Goal: Transaction & Acquisition: Purchase product/service

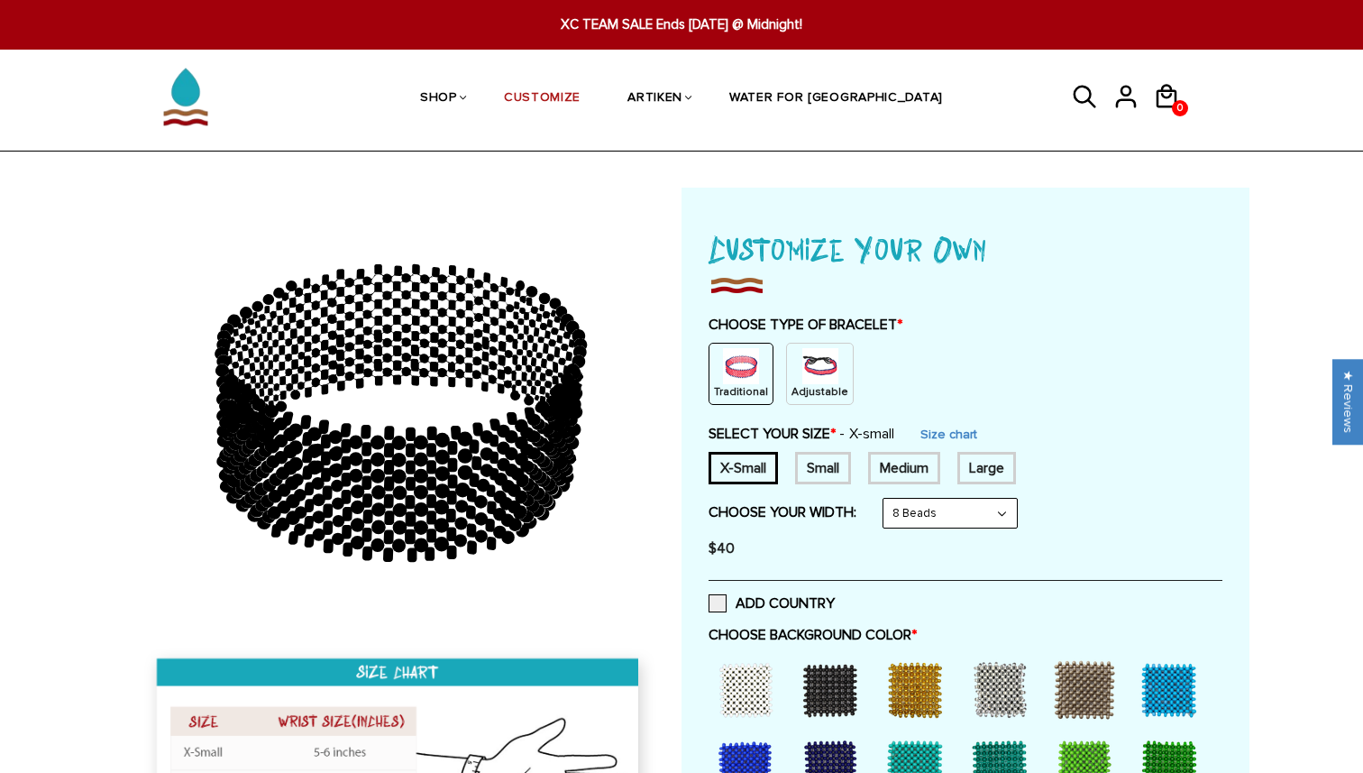
click at [814, 376] on img at bounding box center [821, 366] width 36 height 36
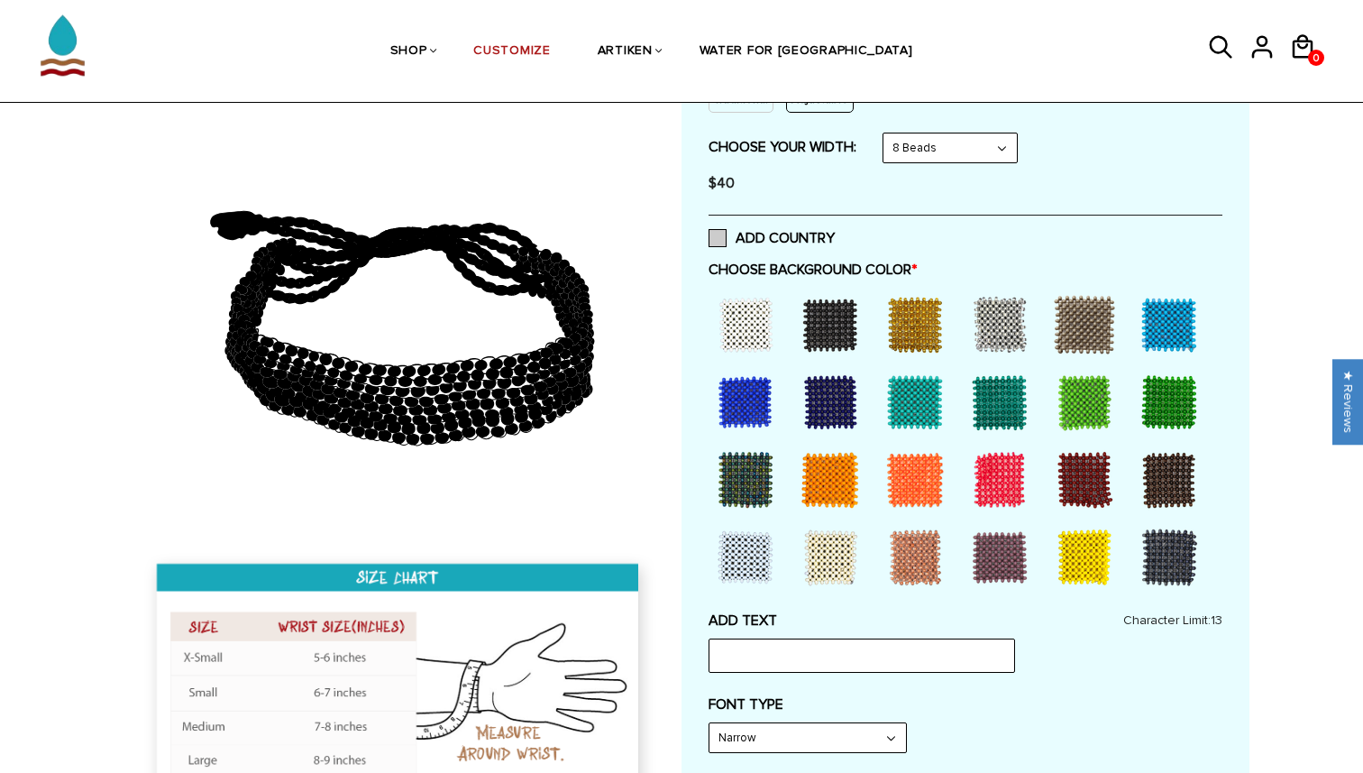
scroll to position [311, 0]
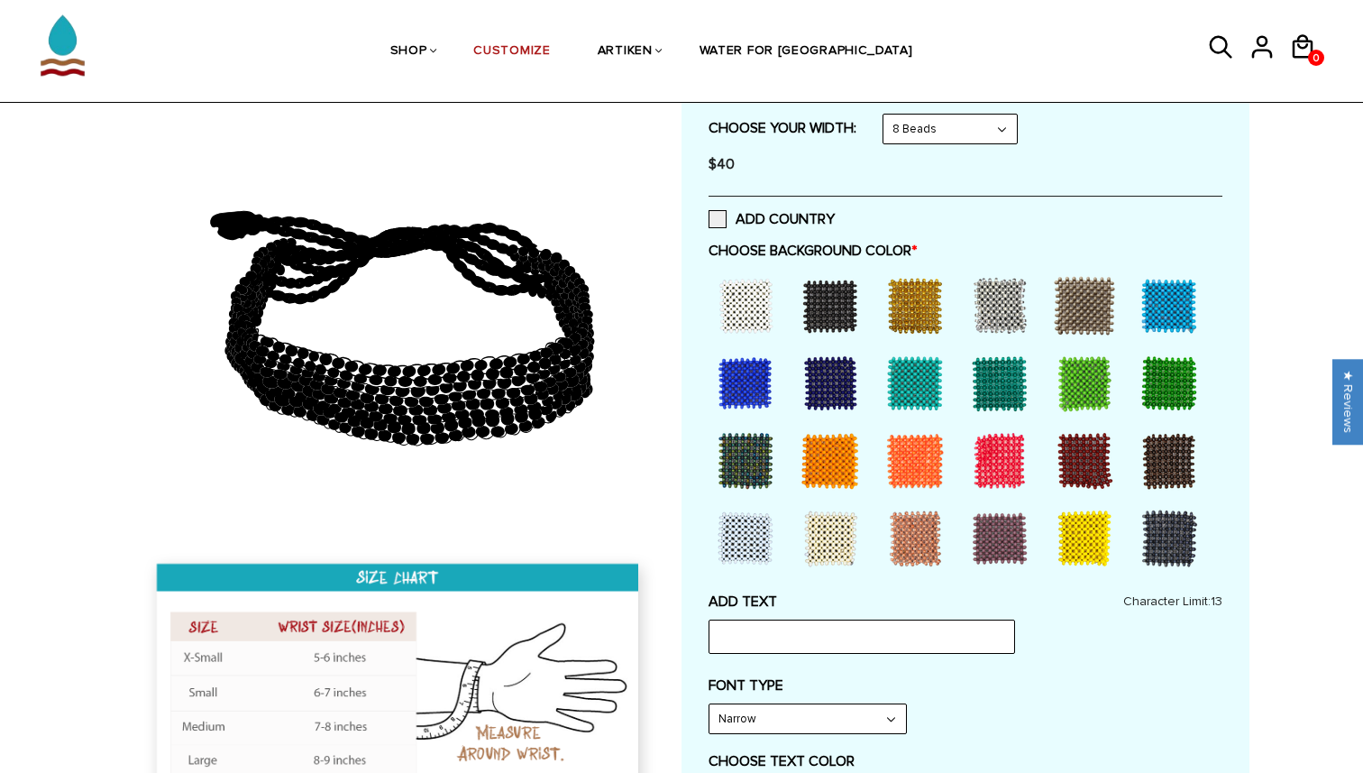
click at [850, 533] on div at bounding box center [830, 538] width 72 height 72
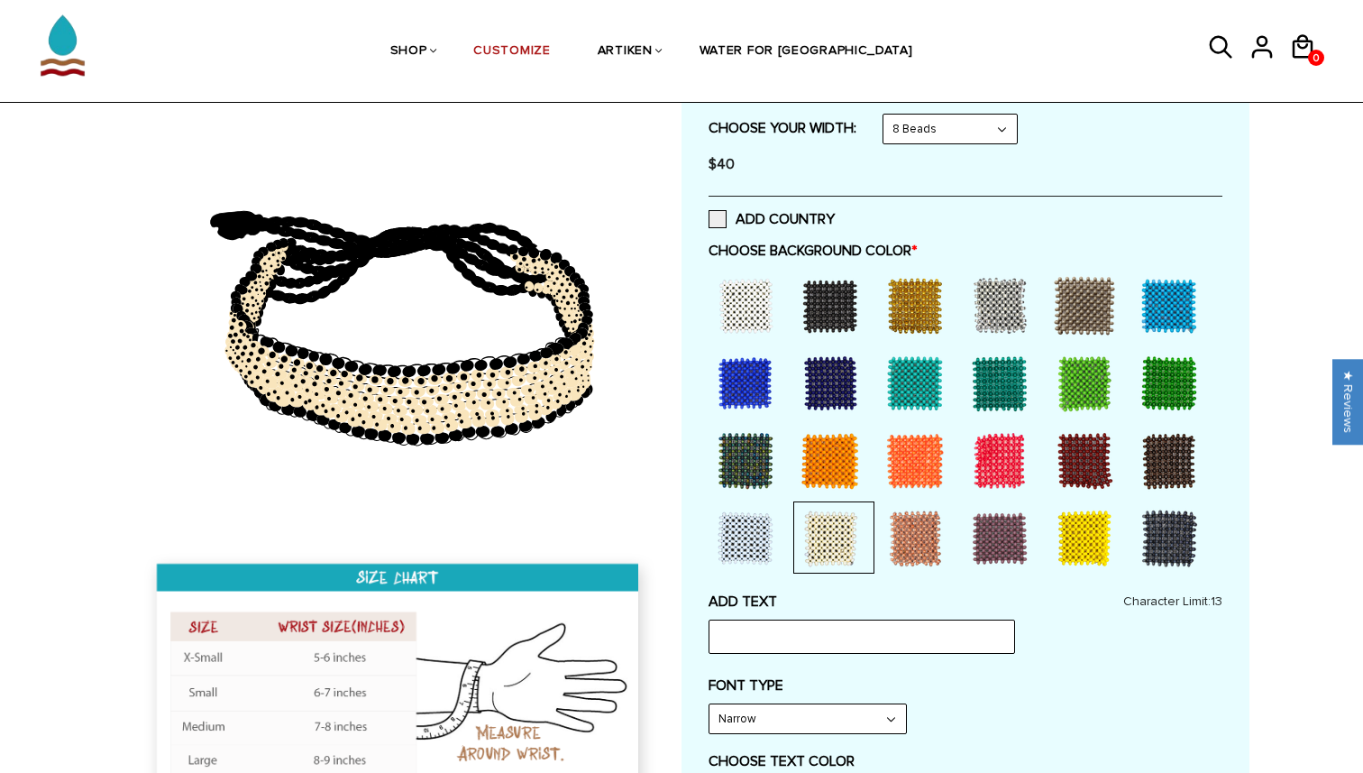
click at [1042, 518] on div at bounding box center [1003, 537] width 81 height 72
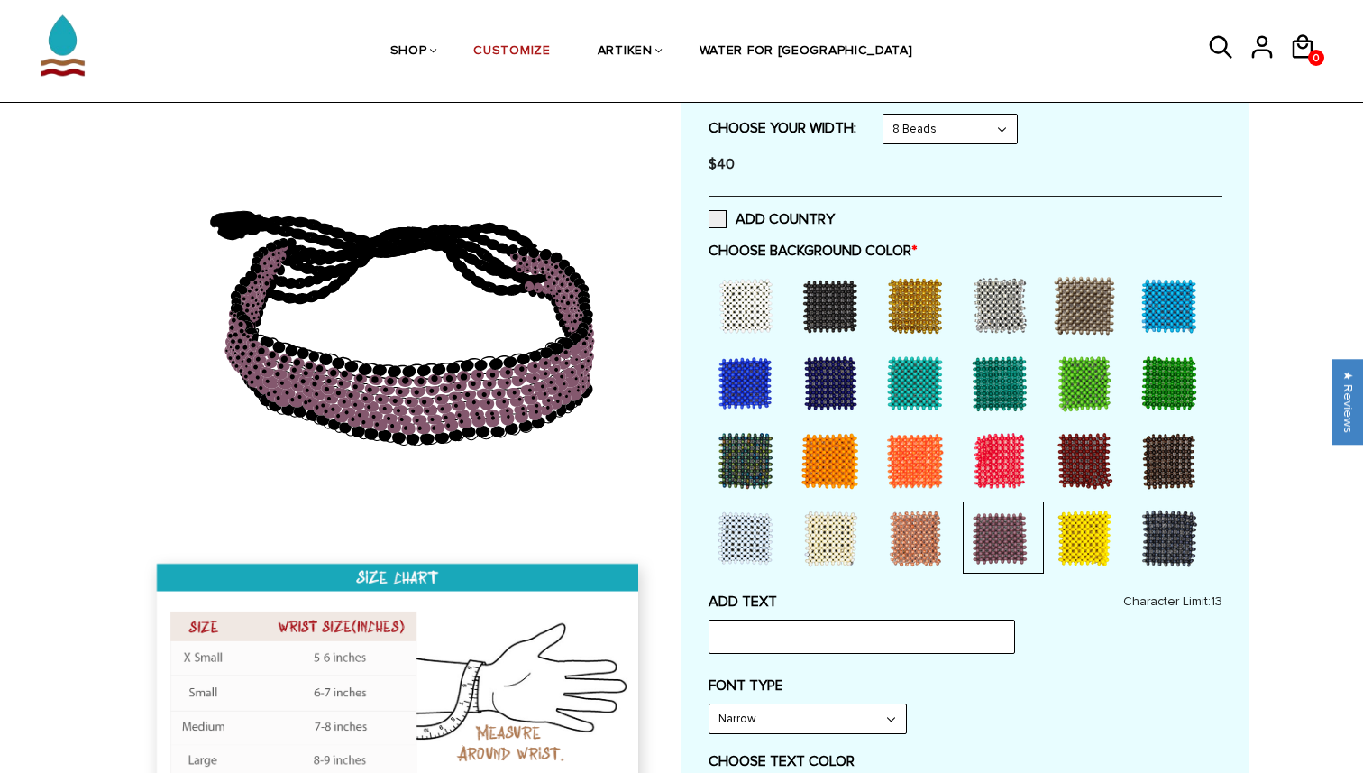
click at [1153, 351] on div at bounding box center [1169, 383] width 72 height 72
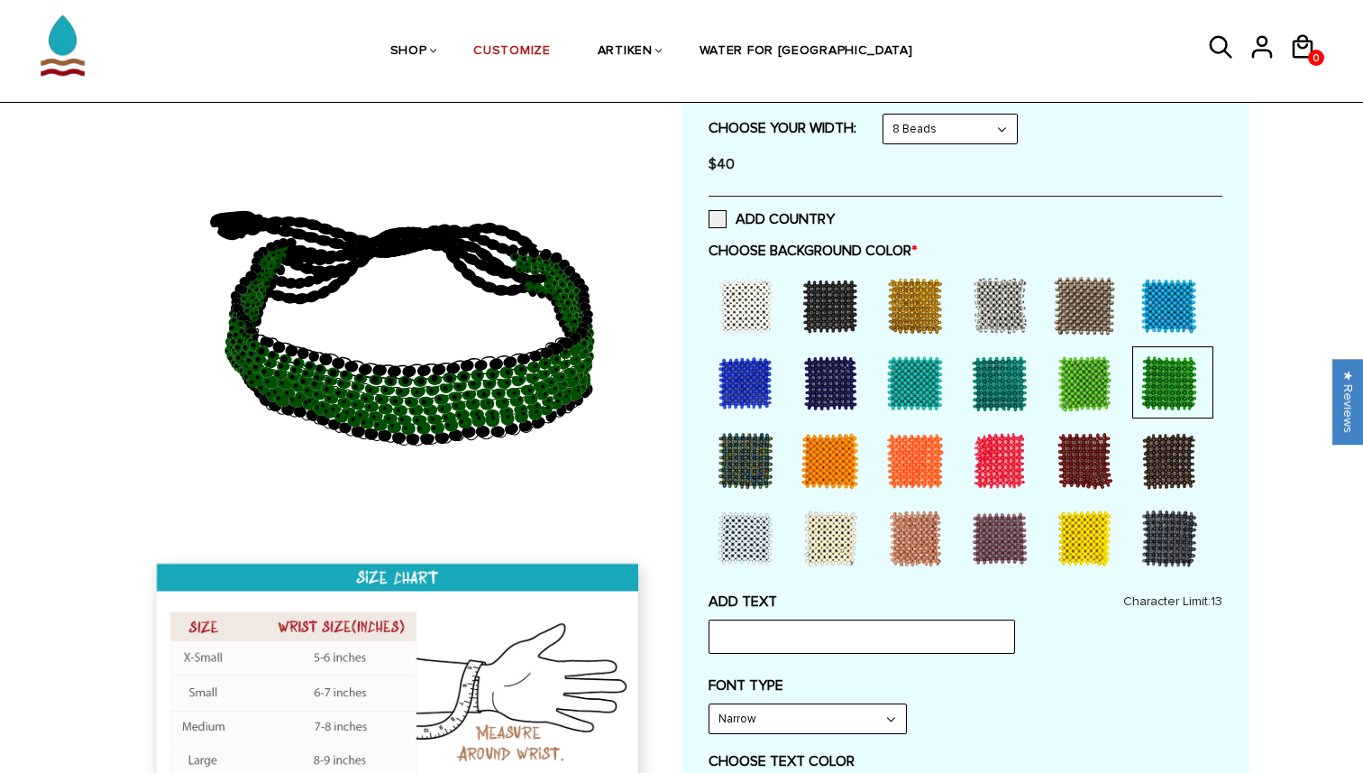
click at [1160, 376] on div at bounding box center [1169, 383] width 72 height 72
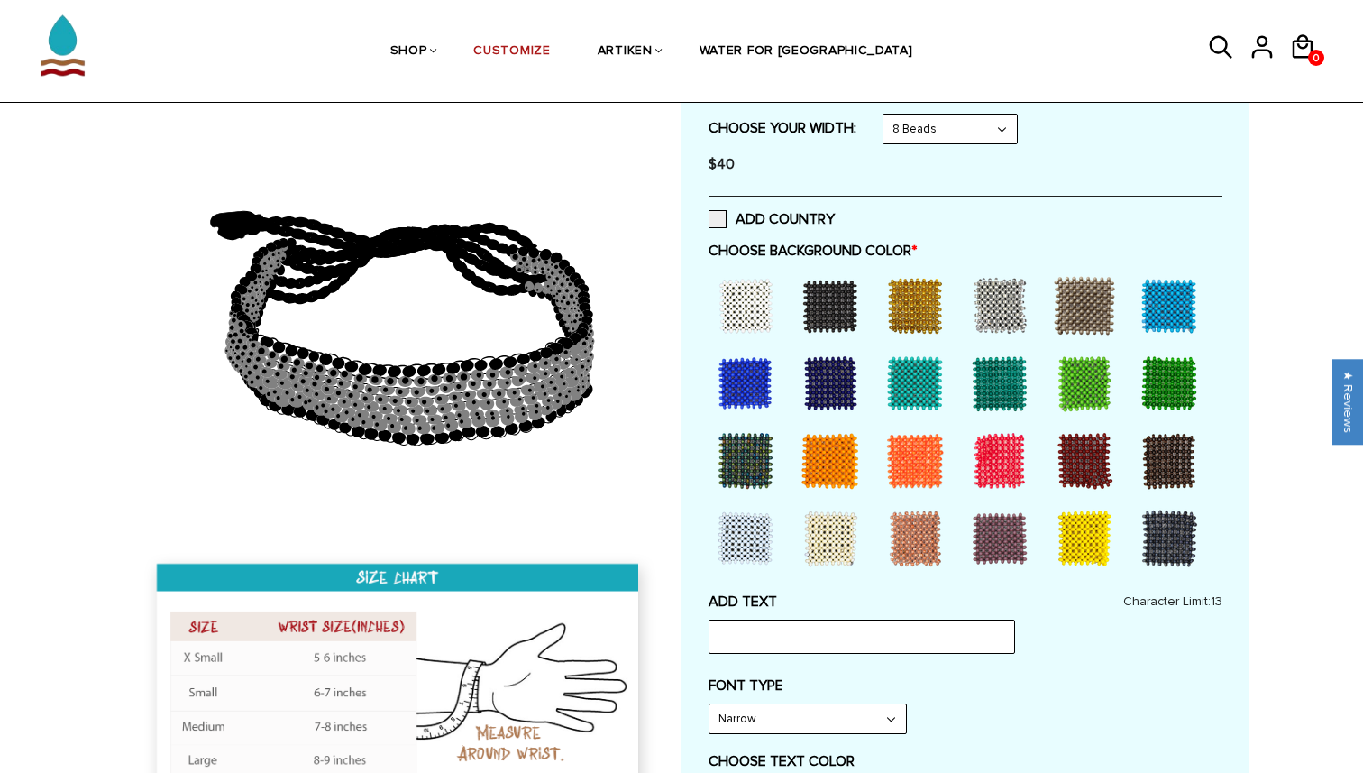
click at [968, 140] on select "8 Beads 6 Beads 10 Beads" at bounding box center [950, 129] width 133 height 29
click at [887, 115] on select "8 Beads 6 Beads 10 Beads" at bounding box center [950, 129] width 133 height 29
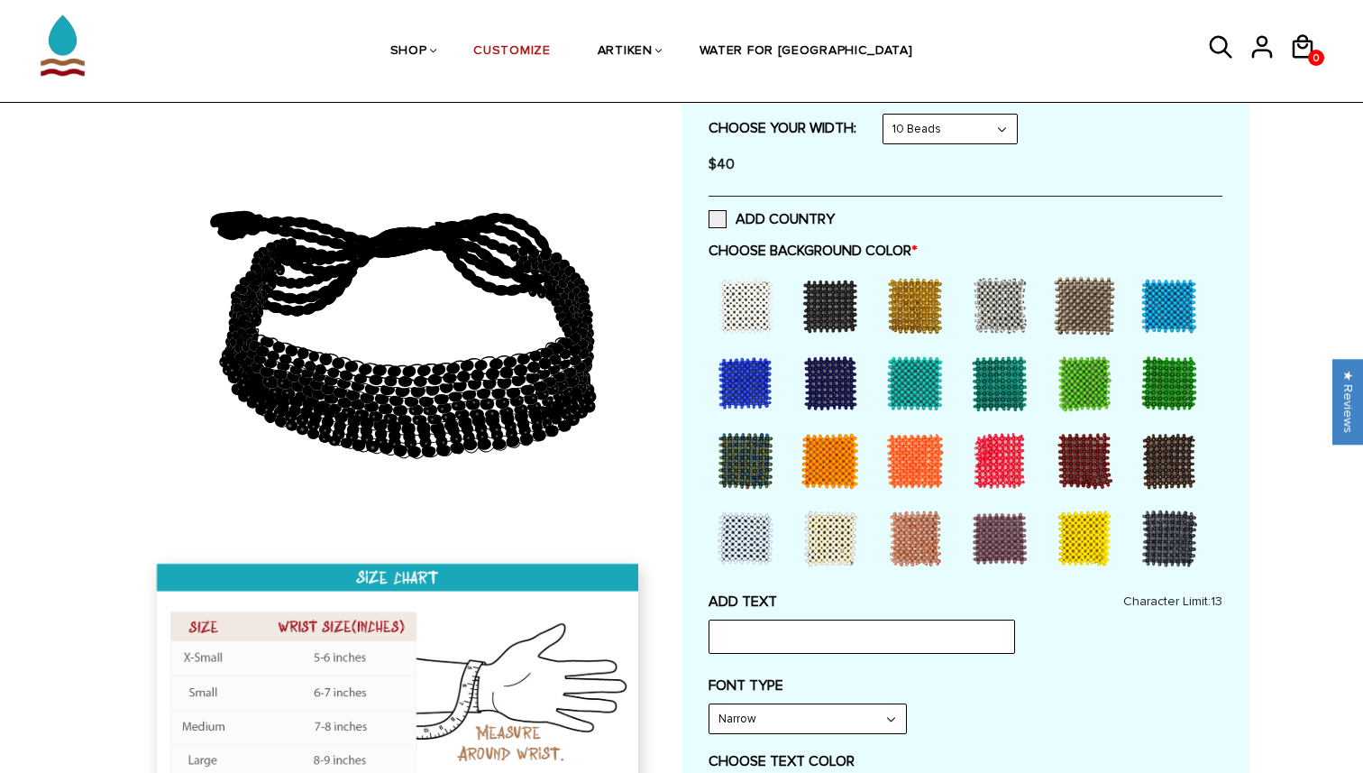
click at [962, 122] on select "8 Beads 6 Beads 10 Beads" at bounding box center [950, 129] width 133 height 29
select select "8-beads"
click at [887, 115] on select "8 Beads 6 Beads 10 Beads" at bounding box center [950, 129] width 133 height 29
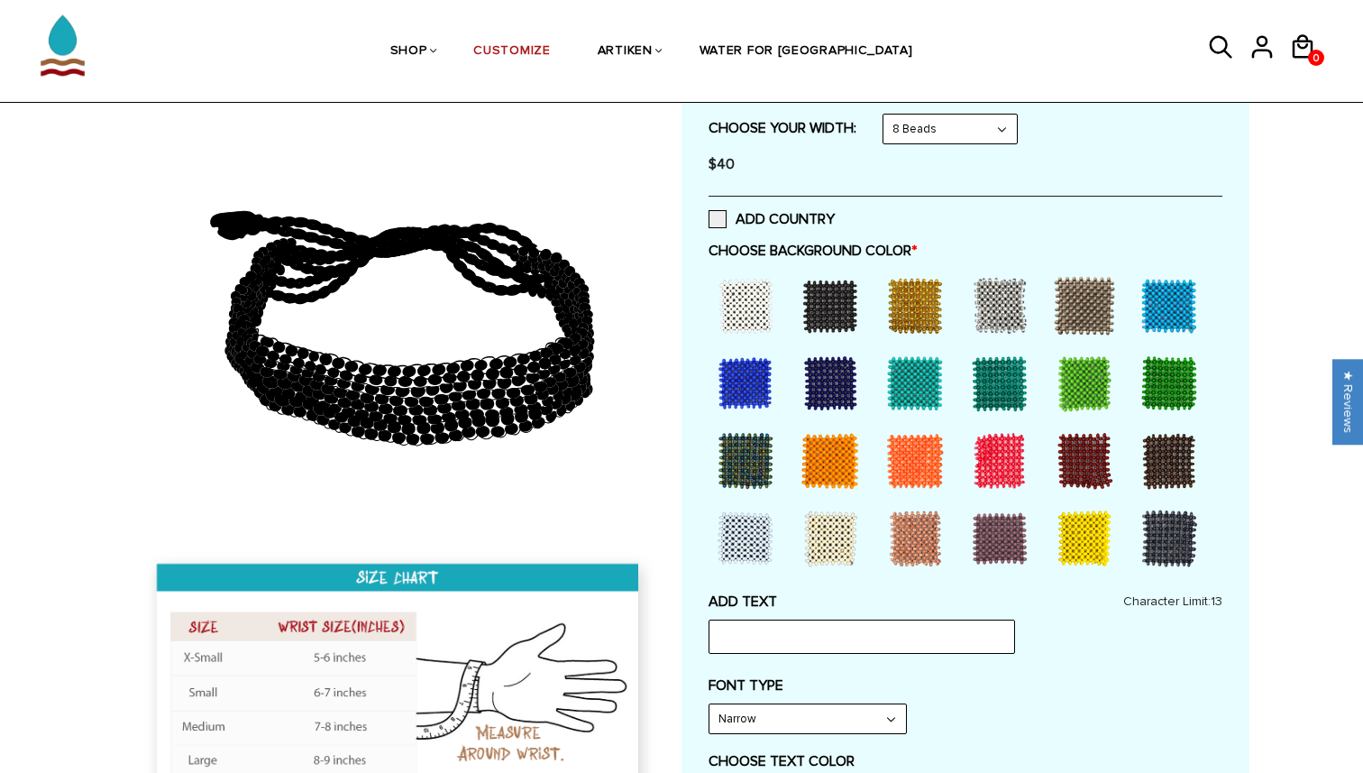
click at [1170, 378] on div at bounding box center [1169, 383] width 72 height 72
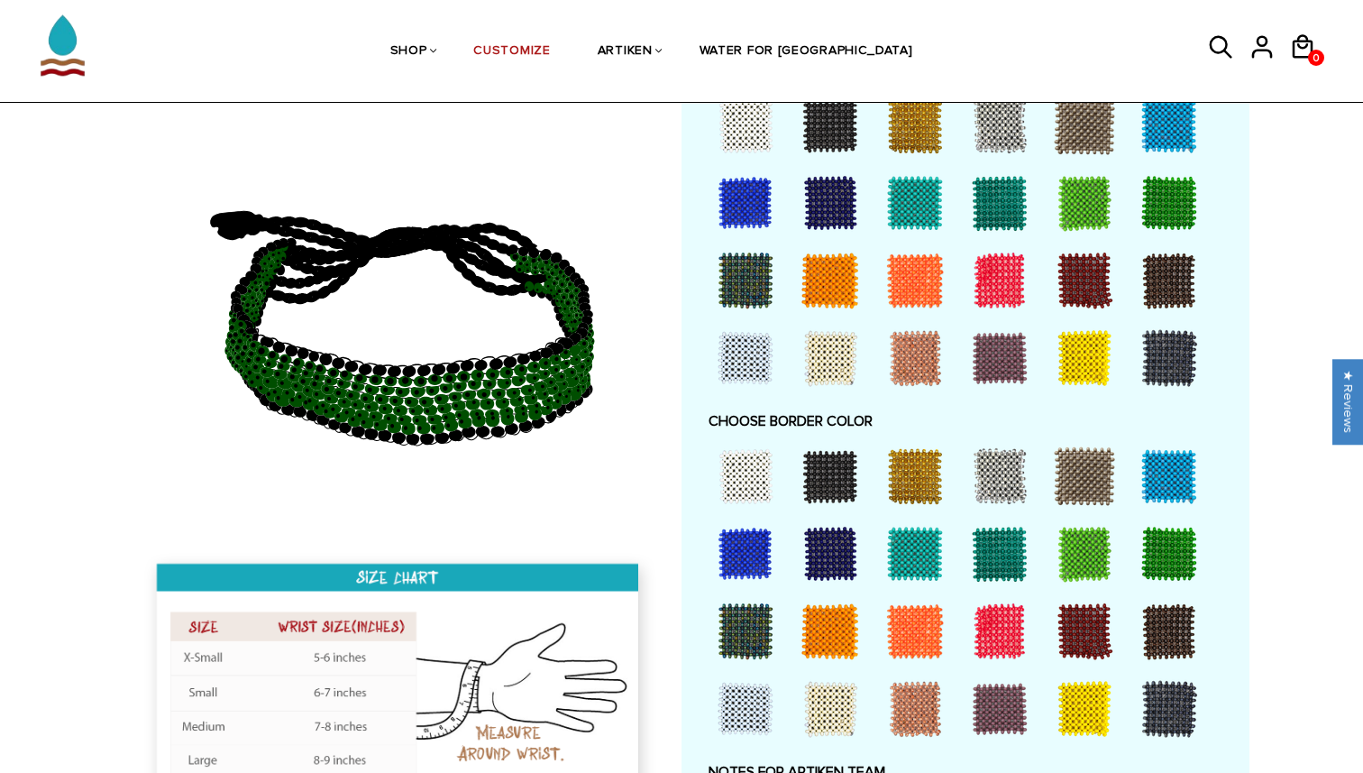
scroll to position [1011, 0]
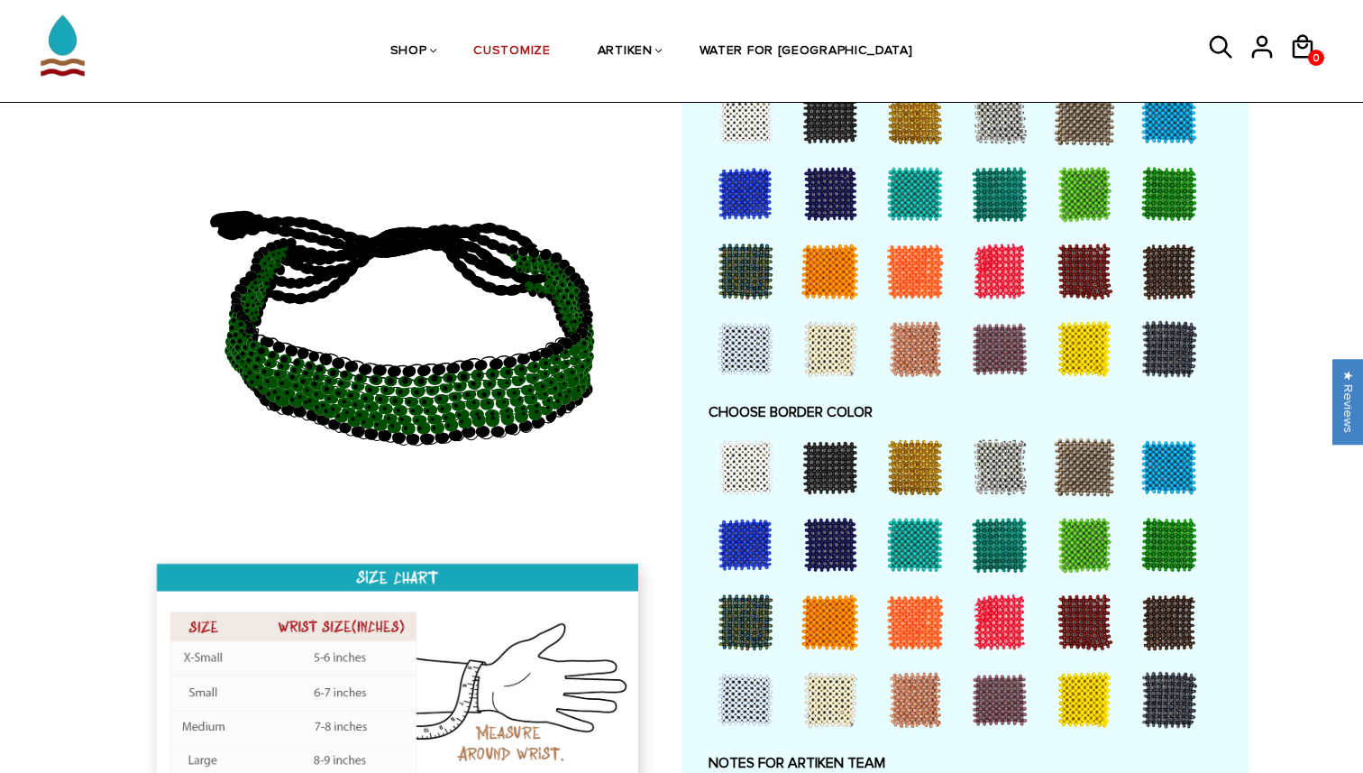
click at [1060, 698] on div at bounding box center [1085, 700] width 72 height 72
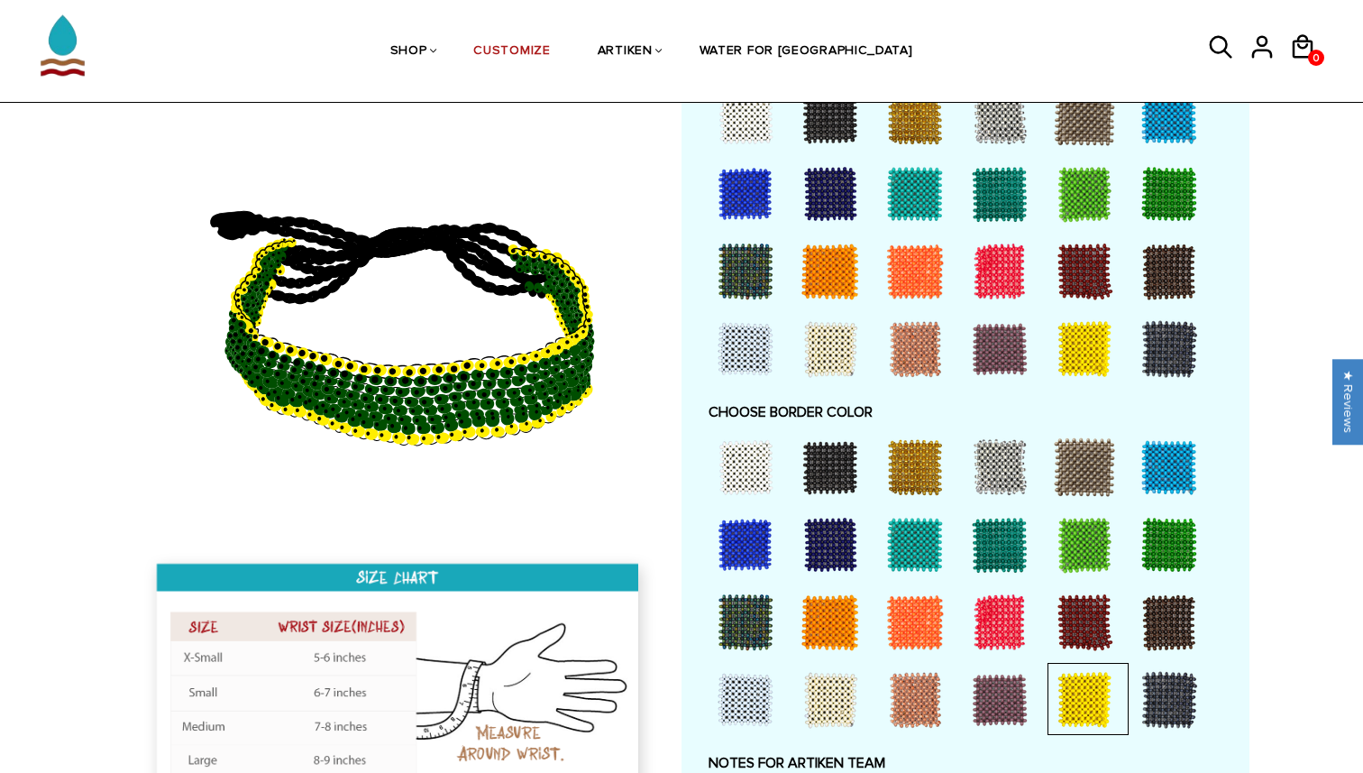
click at [913, 471] on div at bounding box center [915, 467] width 72 height 72
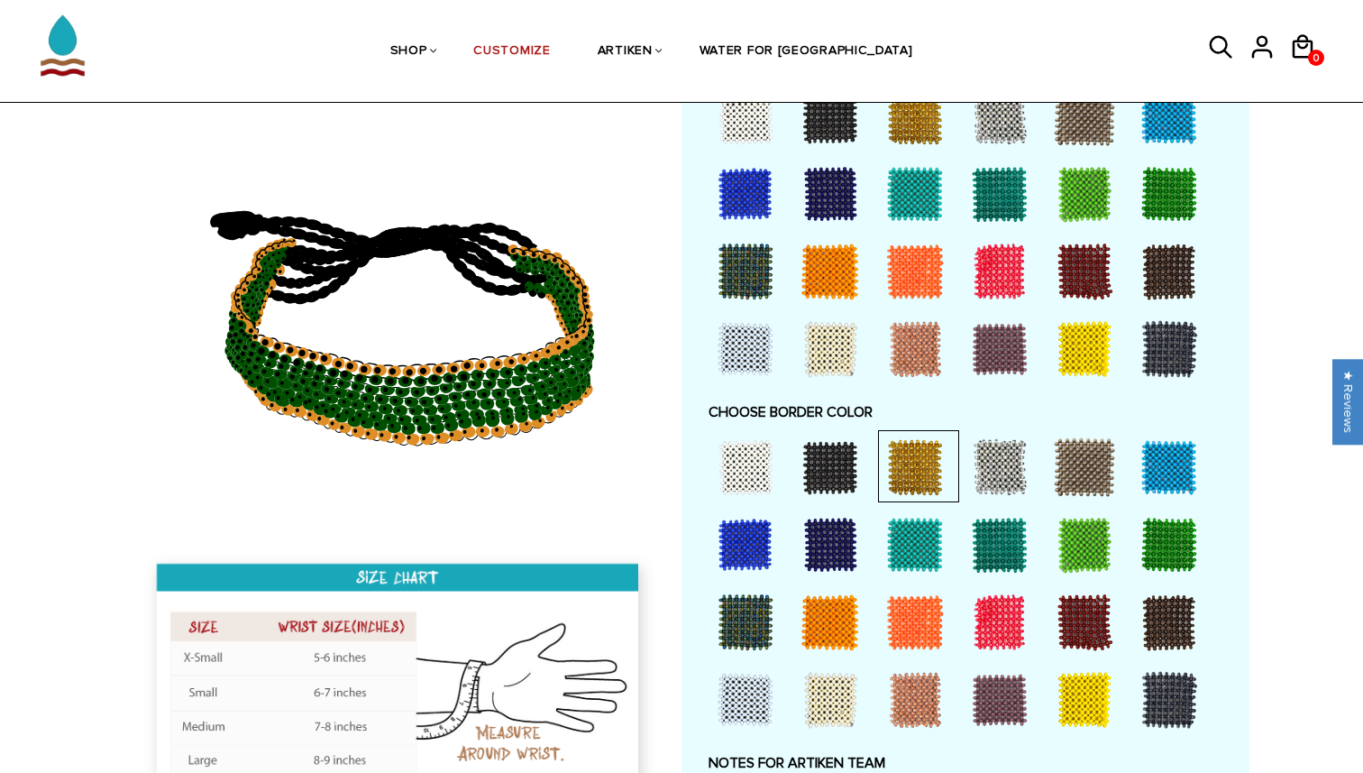
click at [1084, 716] on div at bounding box center [1085, 700] width 72 height 72
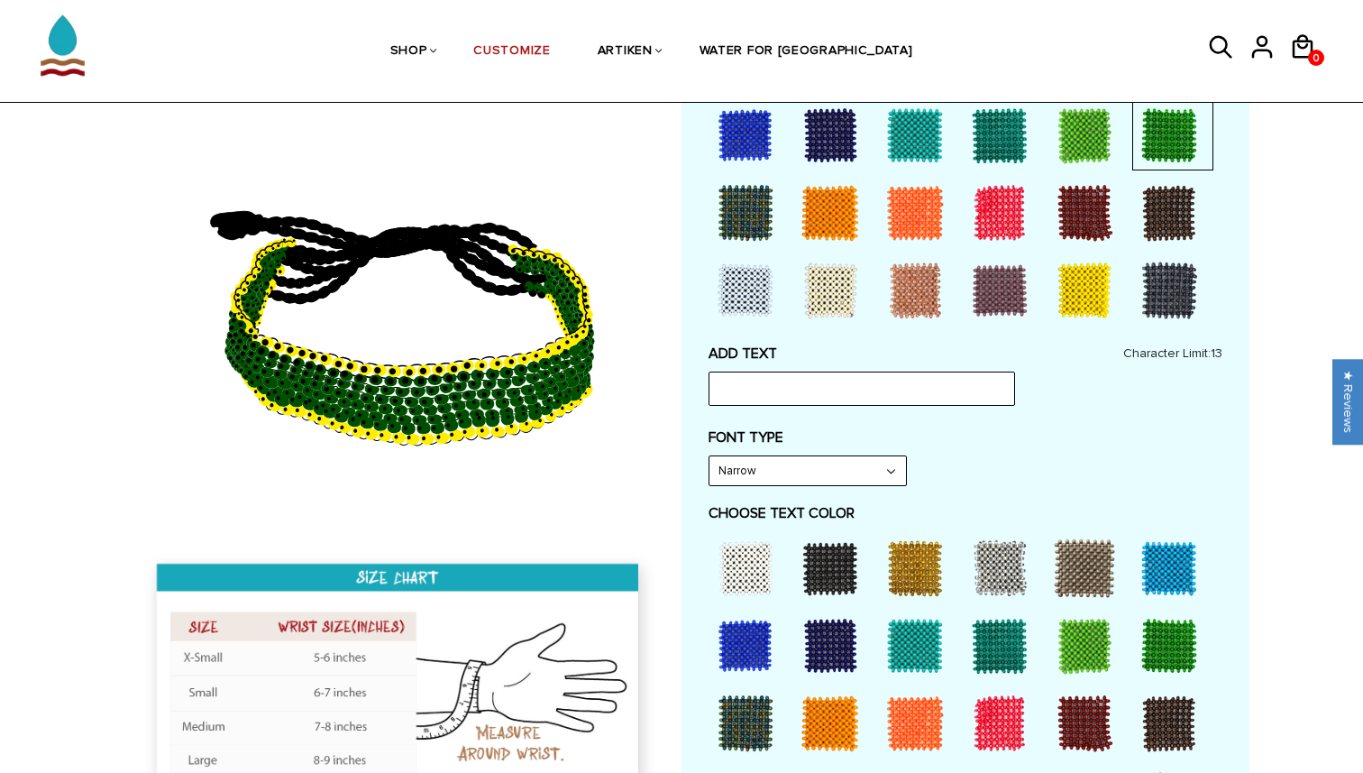
scroll to position [528, 0]
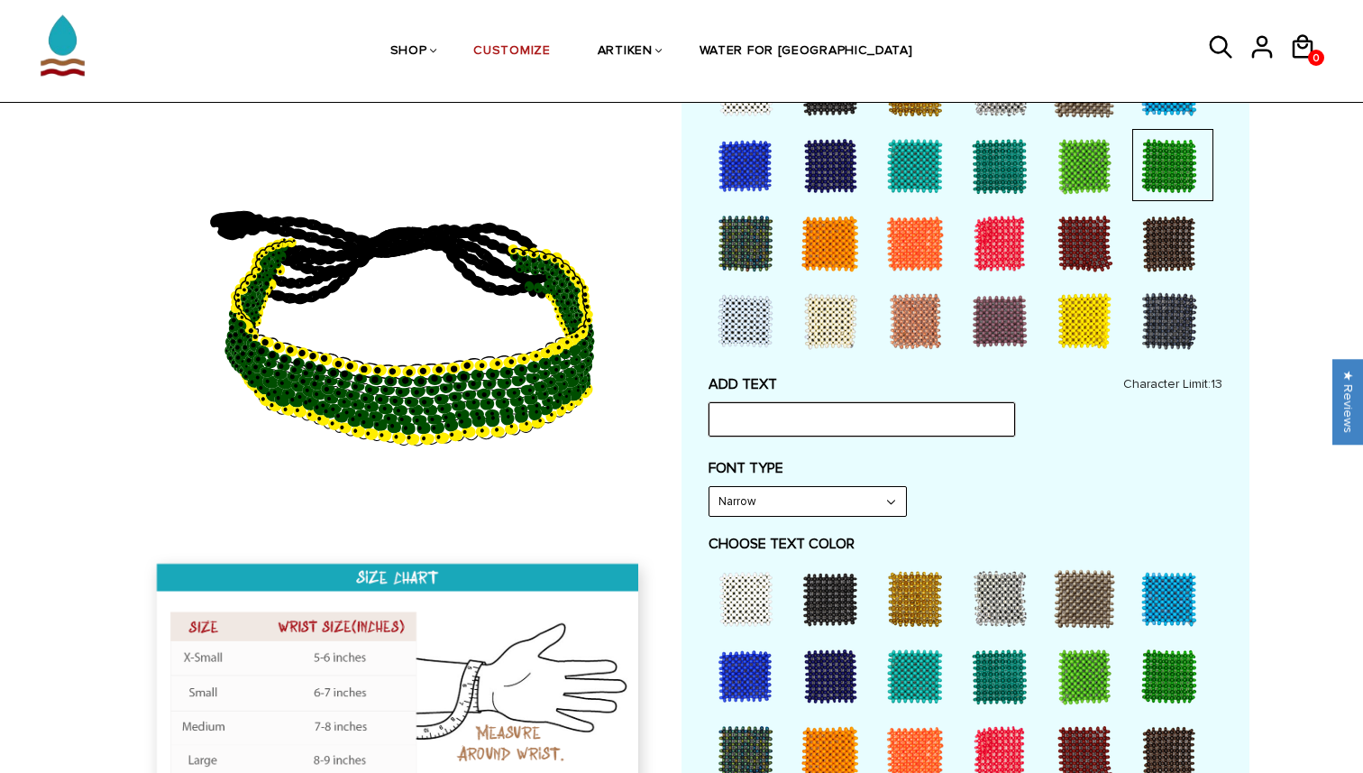
click at [825, 418] on input "text" at bounding box center [862, 419] width 307 height 34
type input """
type input "BISON XCTF"
click at [801, 484] on div "FONT TYPE Narrow Narrow Bold" at bounding box center [966, 488] width 514 height 58
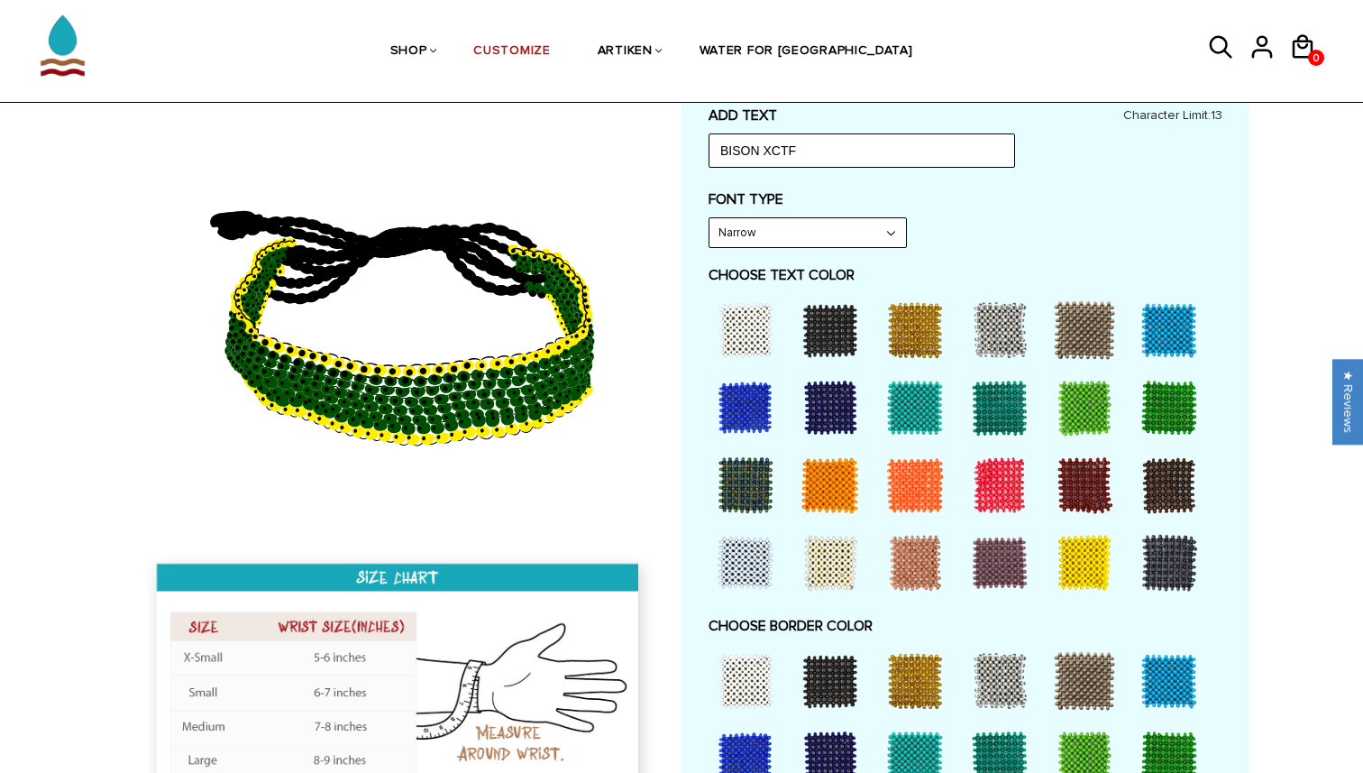
scroll to position [799, 0]
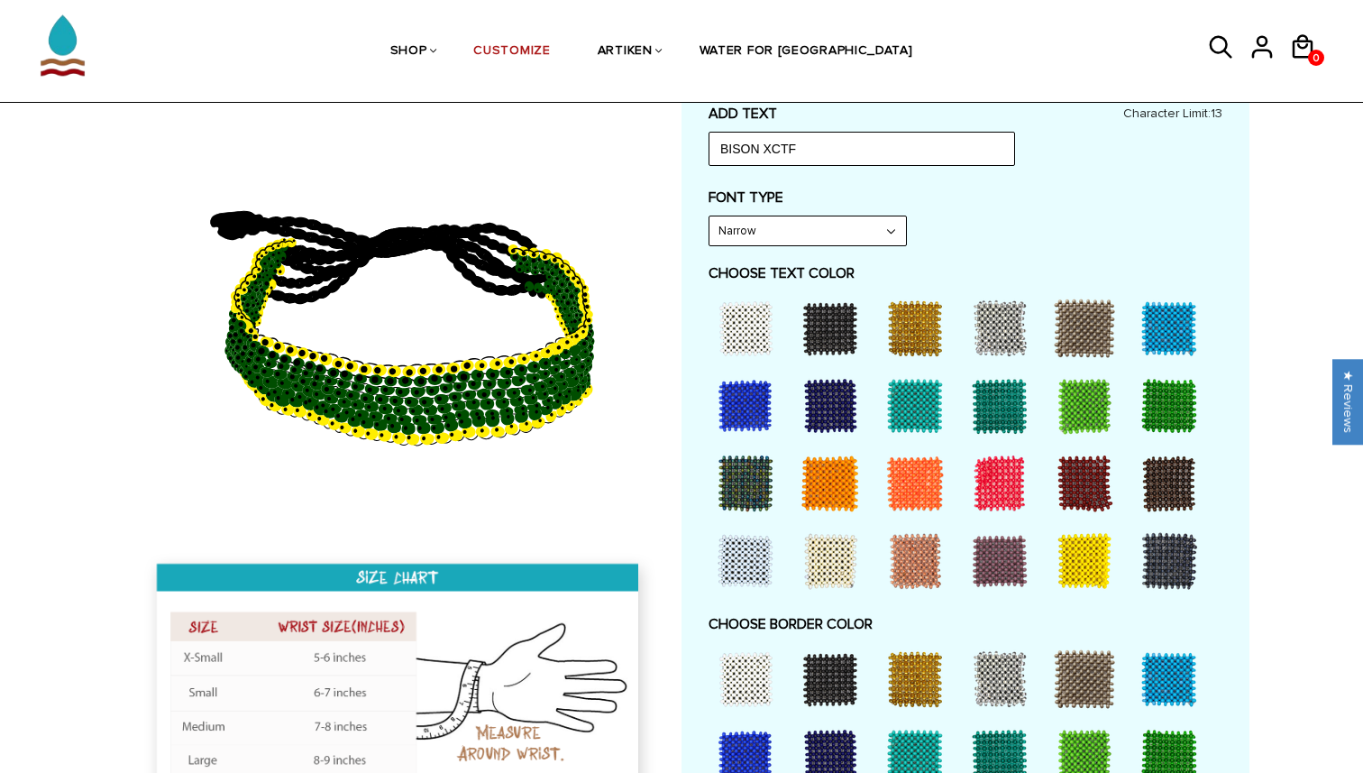
click at [977, 467] on div at bounding box center [1000, 483] width 72 height 72
click at [923, 353] on div at bounding box center [915, 328] width 72 height 72
click at [1095, 550] on div at bounding box center [1085, 561] width 72 height 72
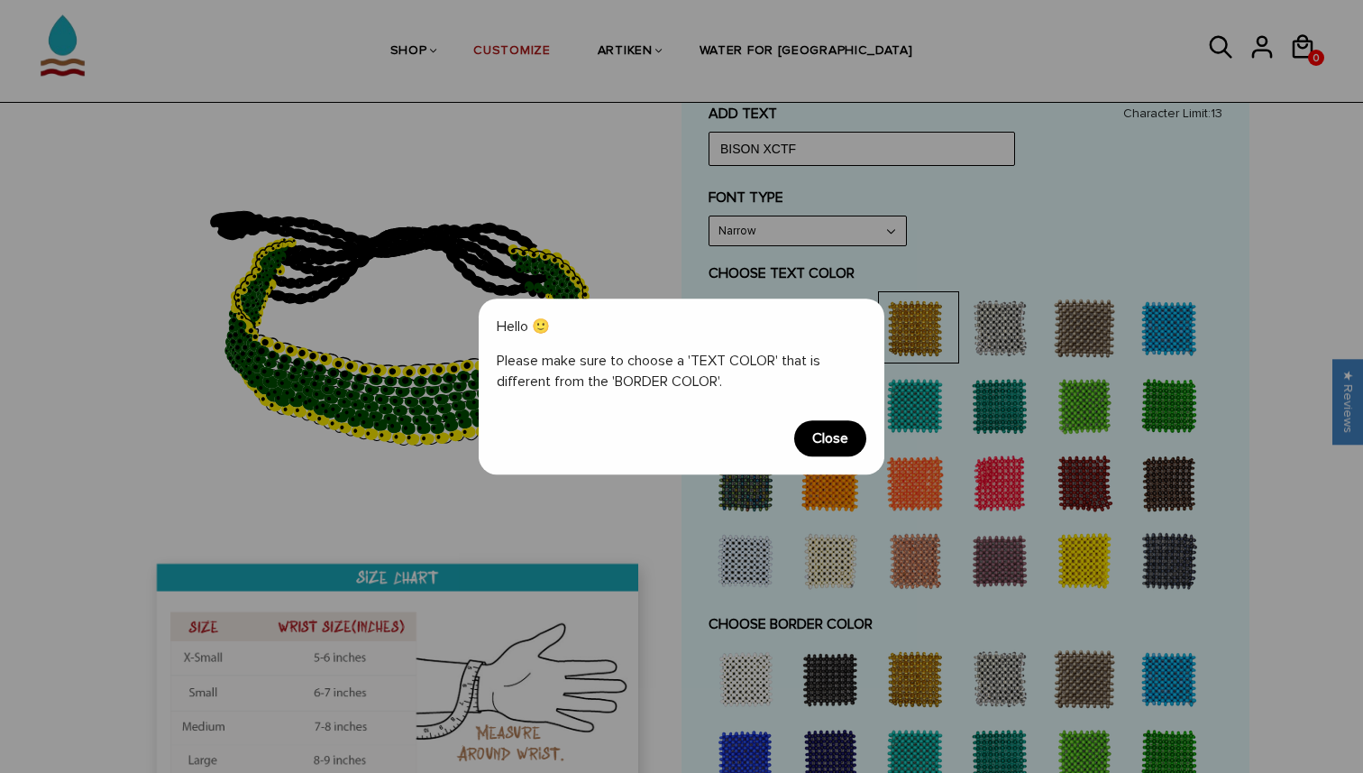
click at [854, 440] on span "Close" at bounding box center [830, 438] width 72 height 36
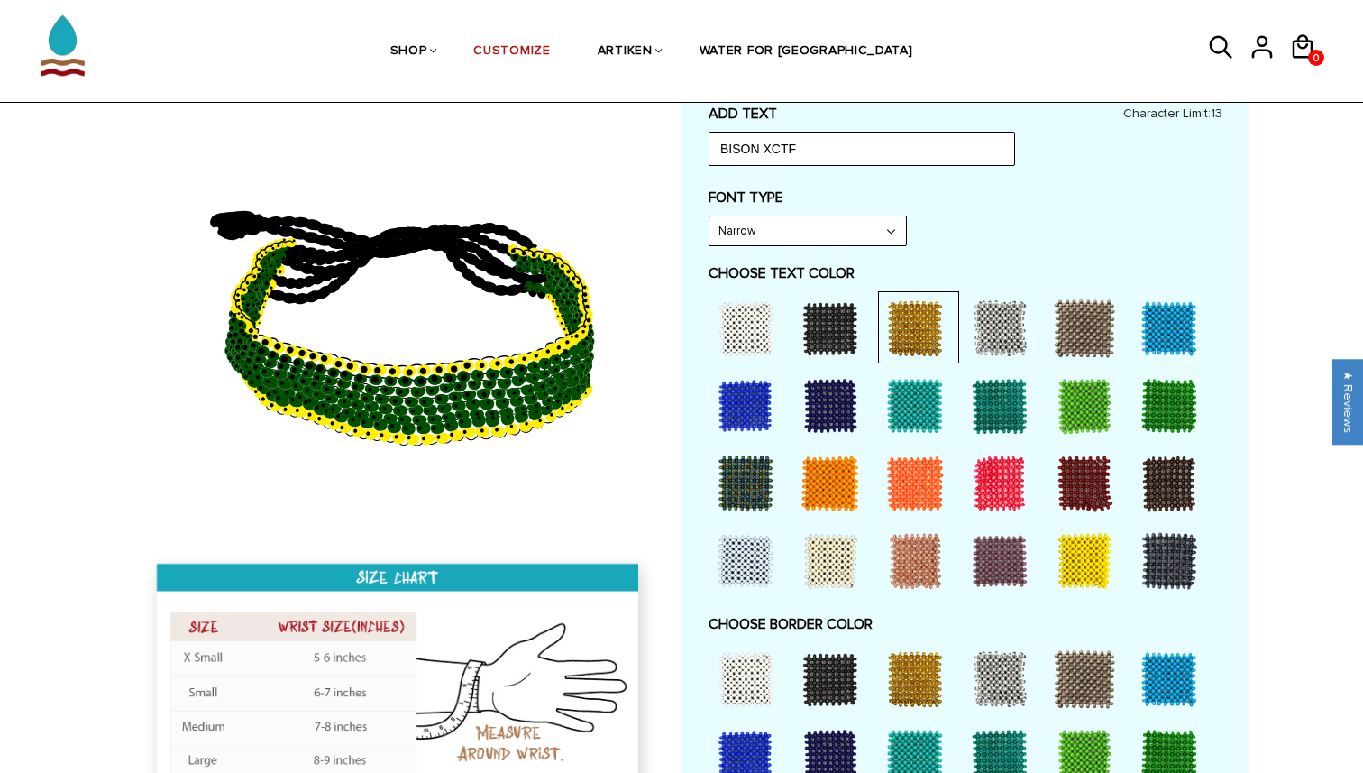
click at [763, 321] on div at bounding box center [746, 328] width 72 height 72
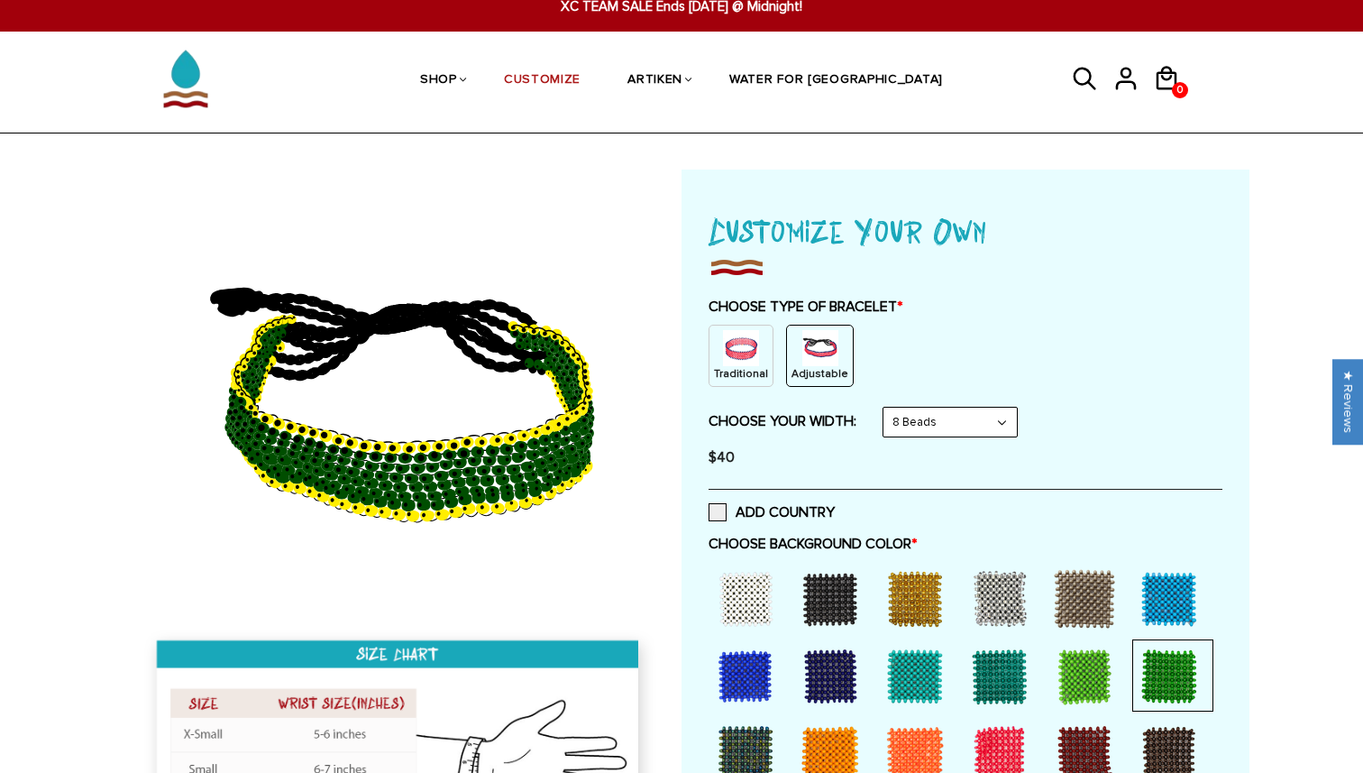
scroll to position [17, 0]
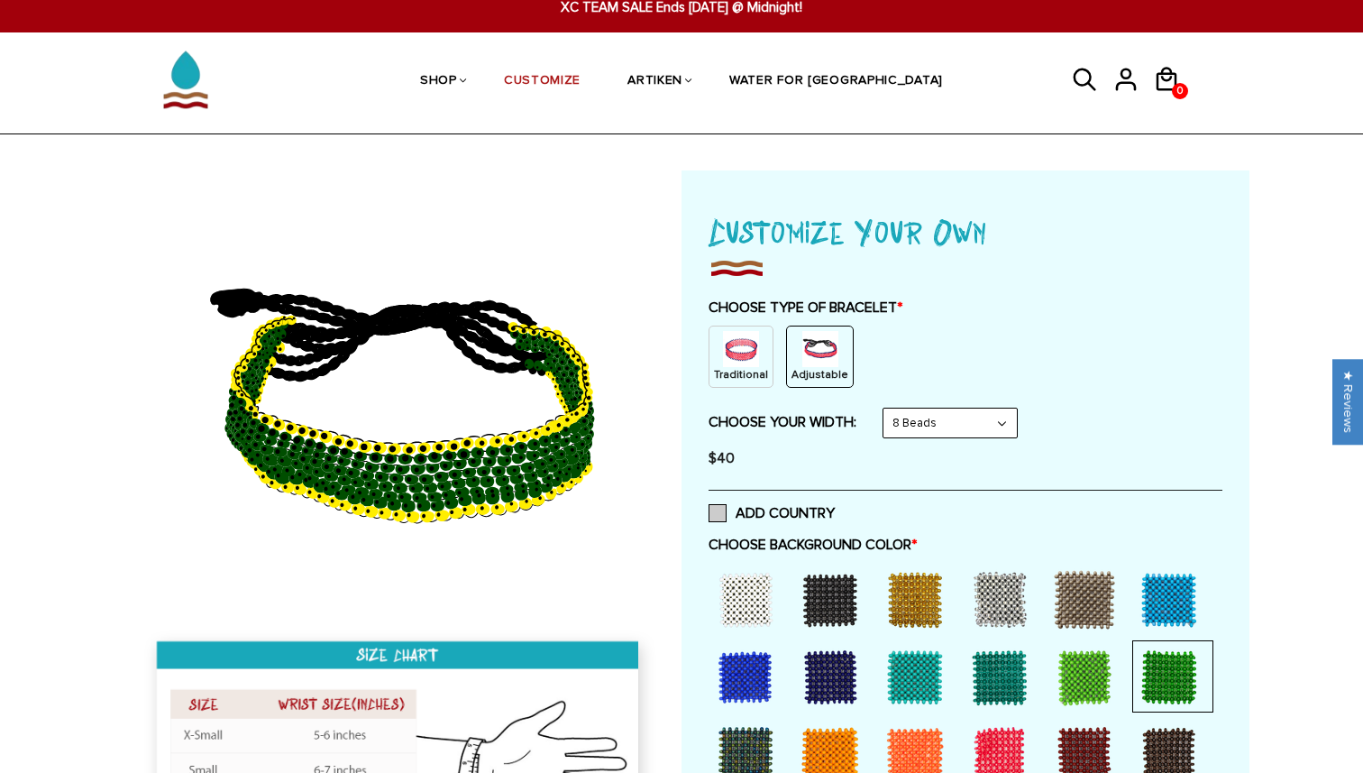
click at [804, 512] on label "ADD COUNTRY" at bounding box center [772, 513] width 126 height 18
click at [835, 508] on input "ADD COUNTRY" at bounding box center [835, 508] width 0 height 0
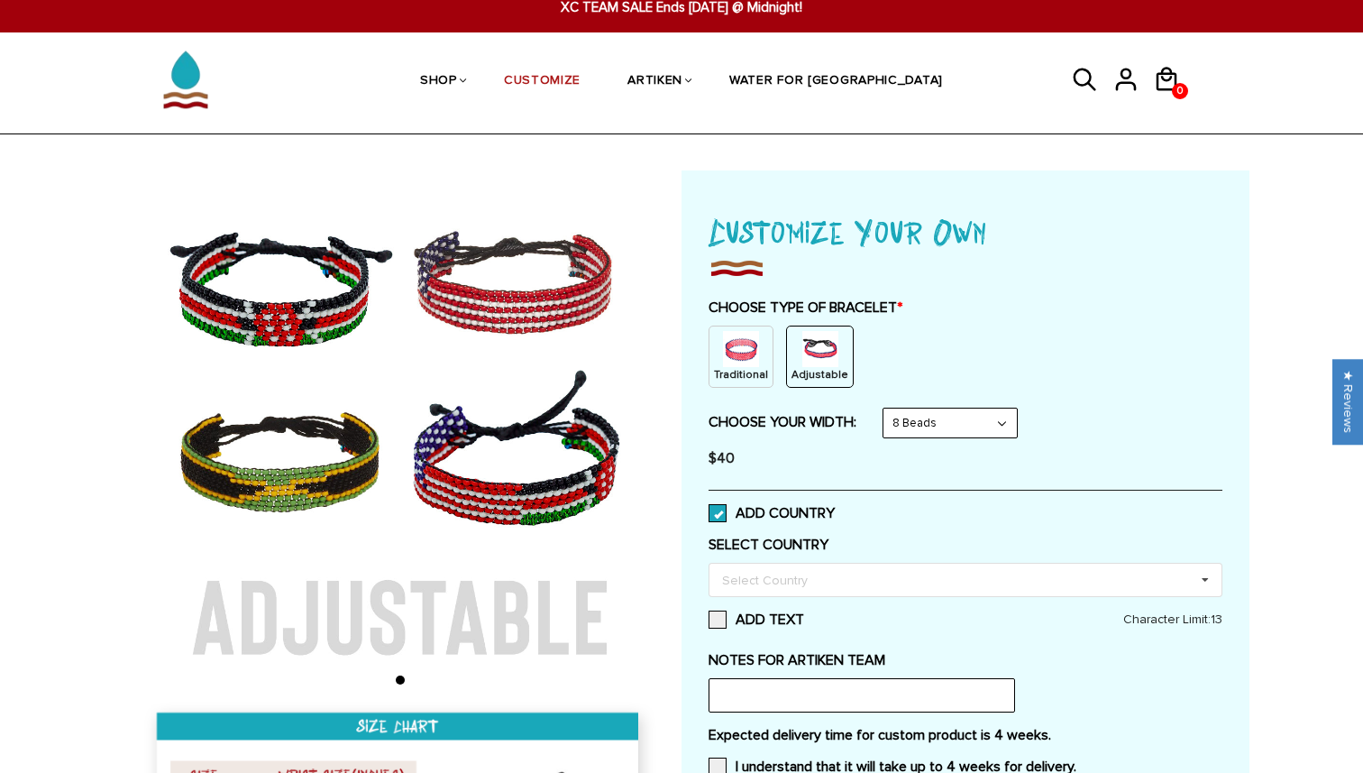
click at [797, 519] on label "ADD COUNTRY" at bounding box center [772, 513] width 126 height 18
click at [835, 508] on input "ADD COUNTRY" at bounding box center [835, 508] width 0 height 0
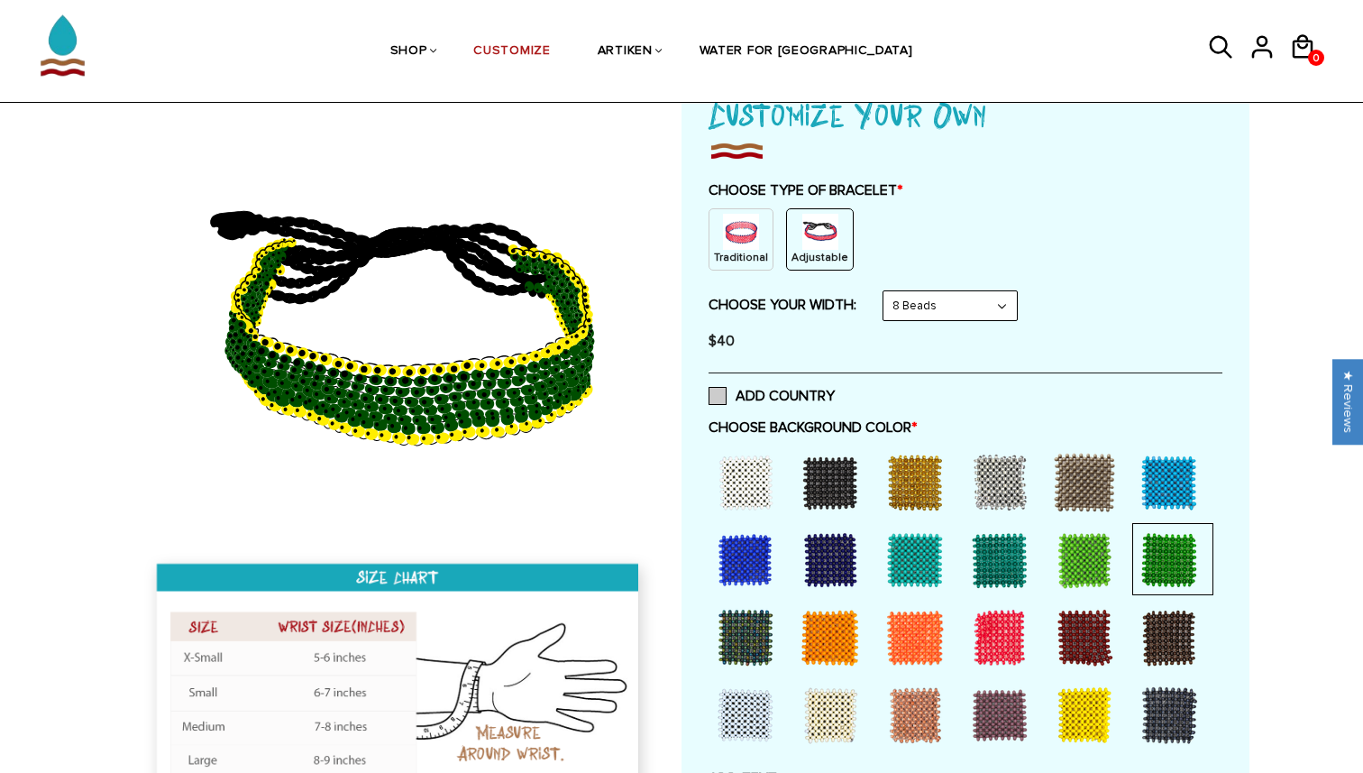
scroll to position [140, 0]
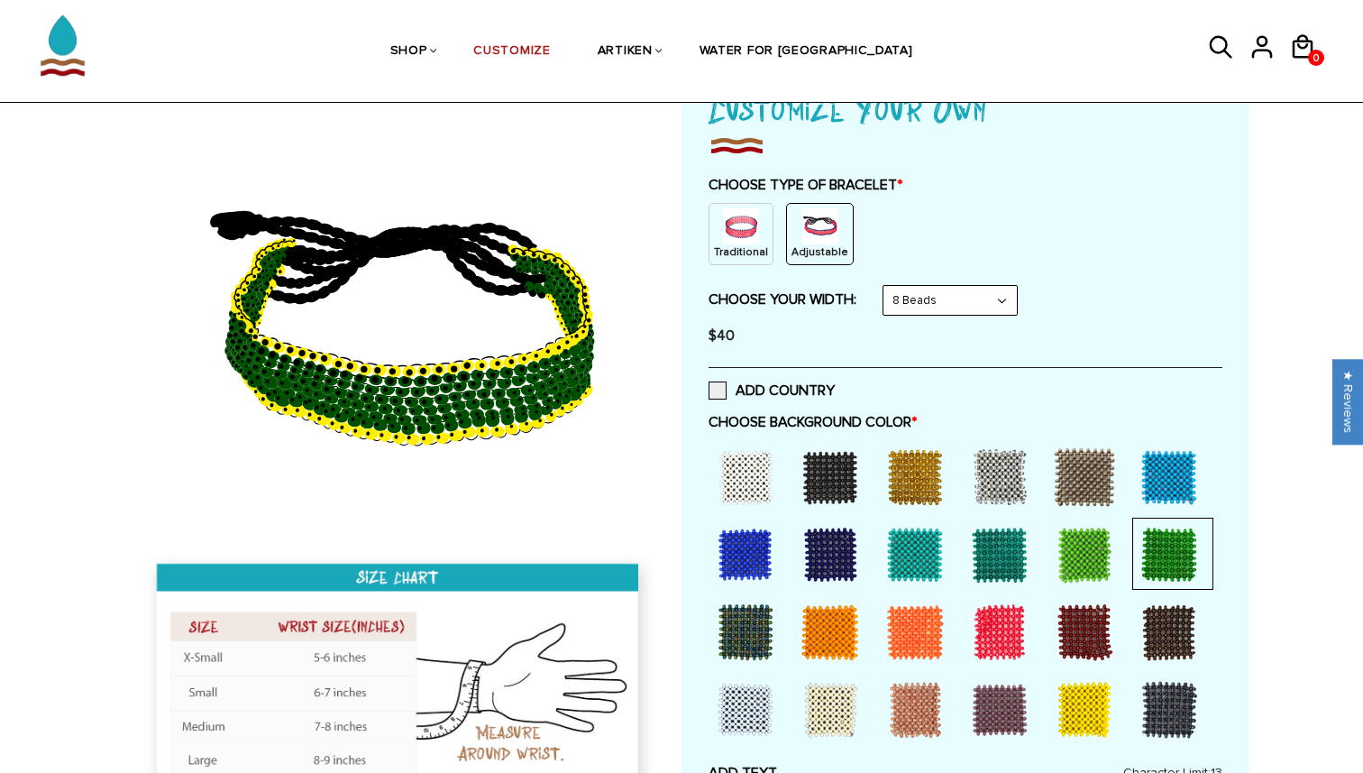
click at [761, 257] on p "Traditional" at bounding box center [741, 251] width 54 height 15
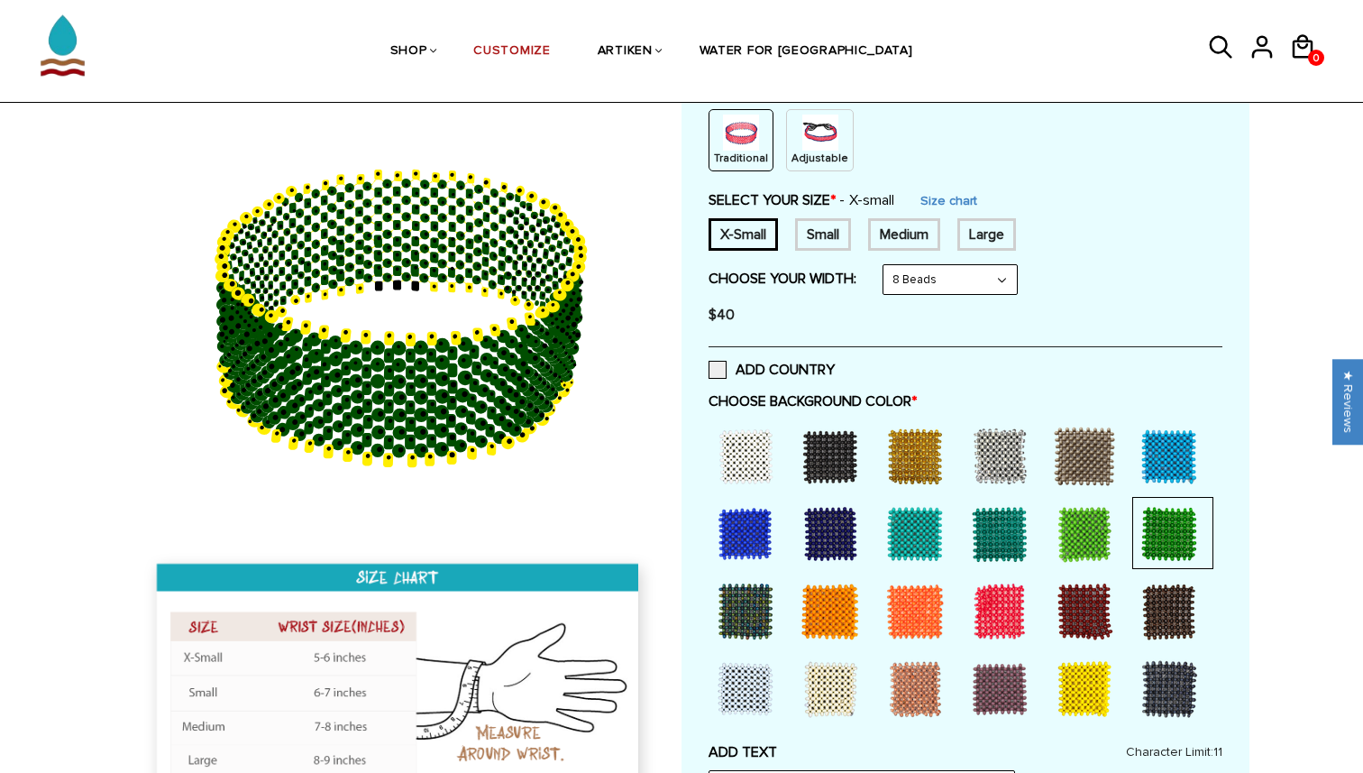
scroll to position [235, 0]
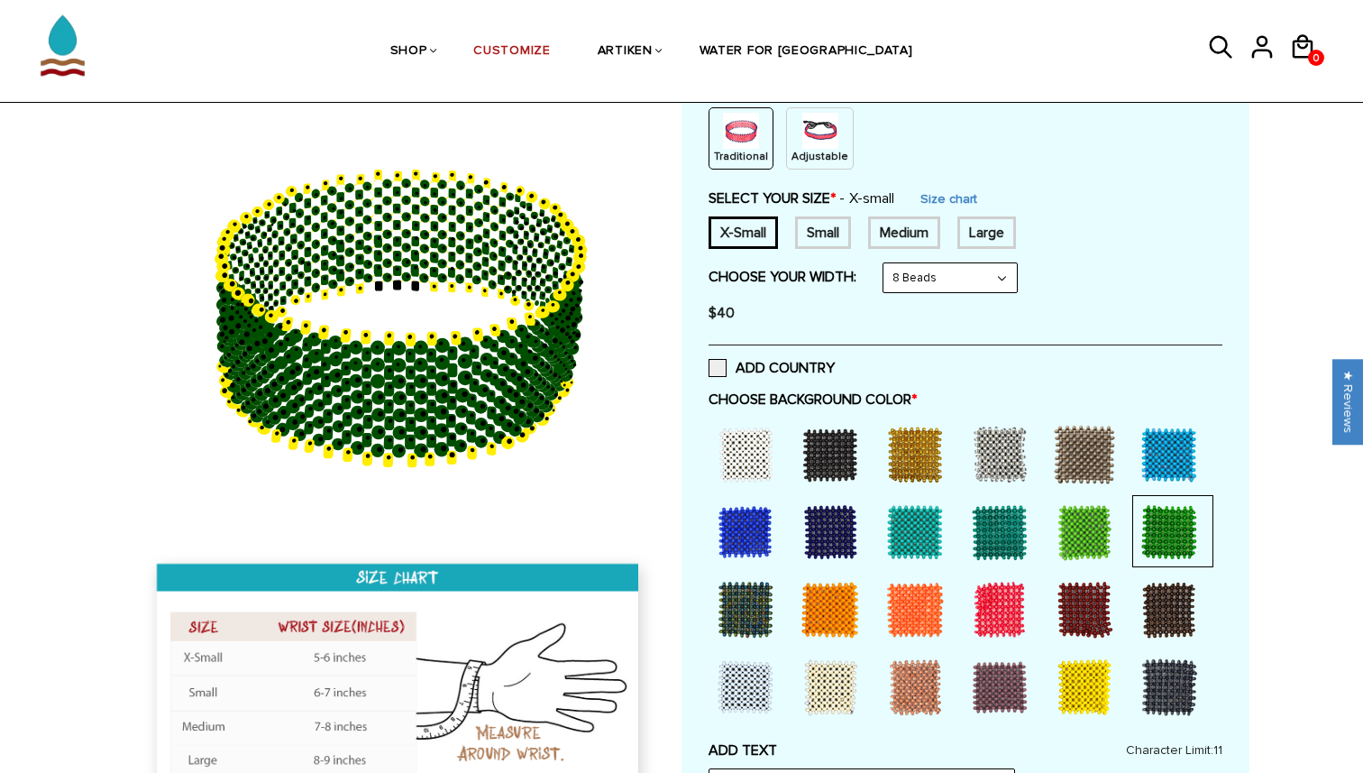
click at [821, 241] on div "Small" at bounding box center [823, 232] width 56 height 32
click at [752, 240] on div "X-Small" at bounding box center [743, 232] width 69 height 32
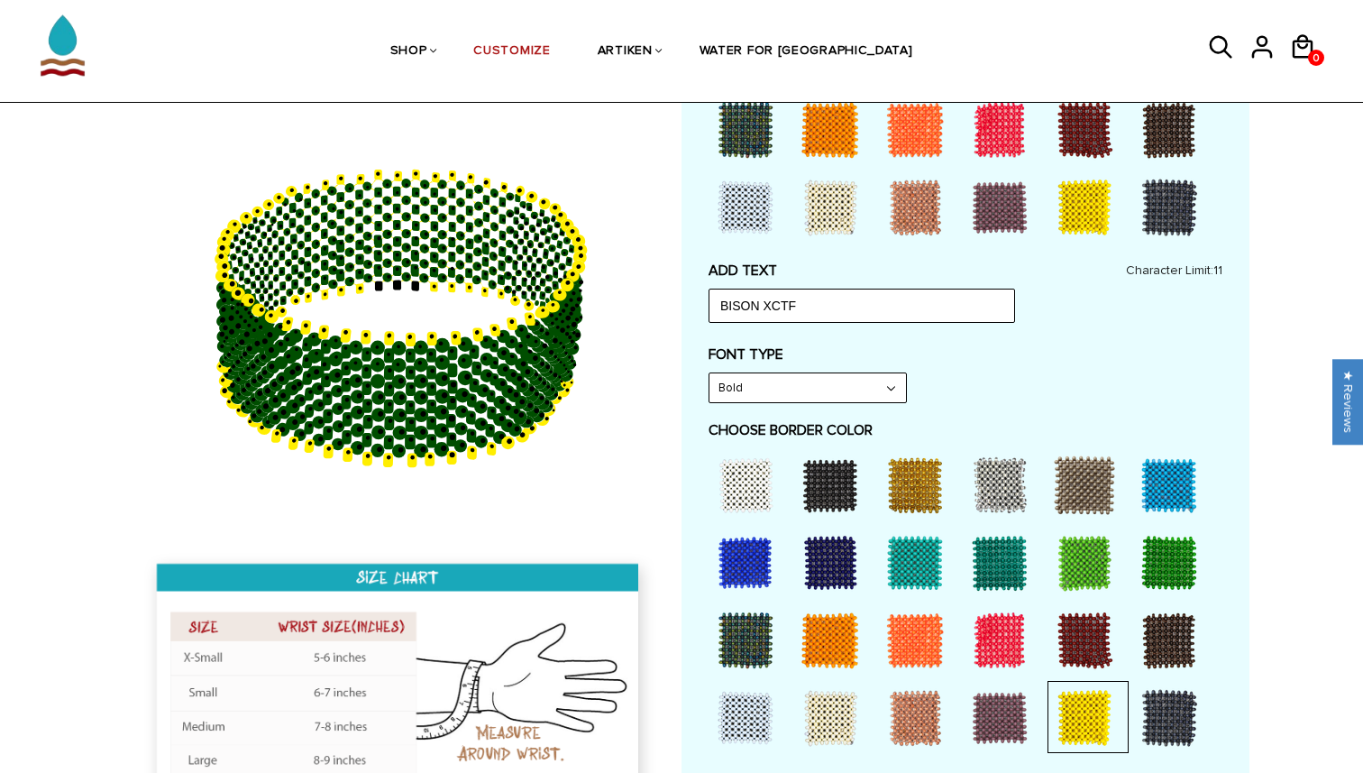
scroll to position [722, 0]
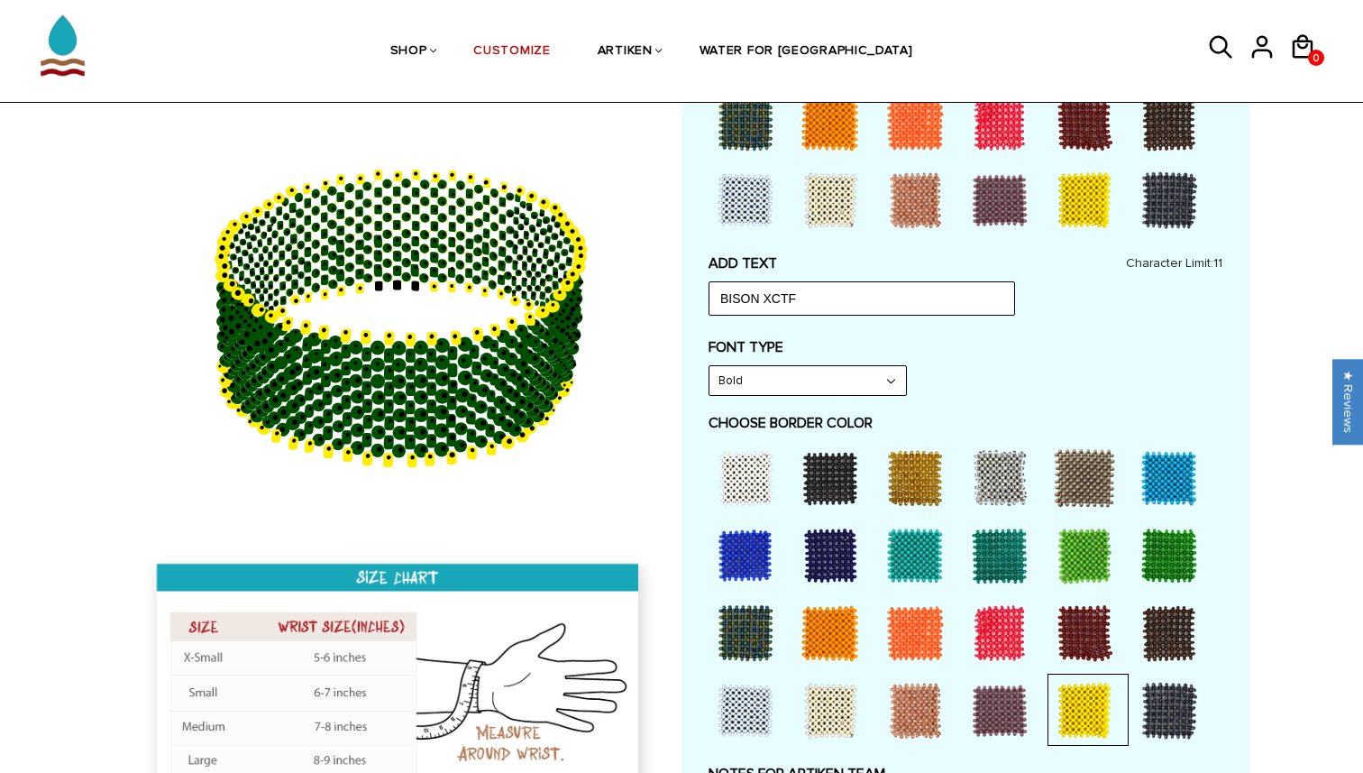
click at [840, 324] on div "ADD TEXT BISON XCTF Character Limit: 11 FONT TYPE Bold Bold FONT TYPE Narrow Na…" at bounding box center [966, 502] width 514 height 497
click at [837, 302] on input "BISON XCTF" at bounding box center [862, 298] width 307 height 34
type input "BISON XC"
click at [781, 383] on select "Bold" at bounding box center [808, 380] width 197 height 29
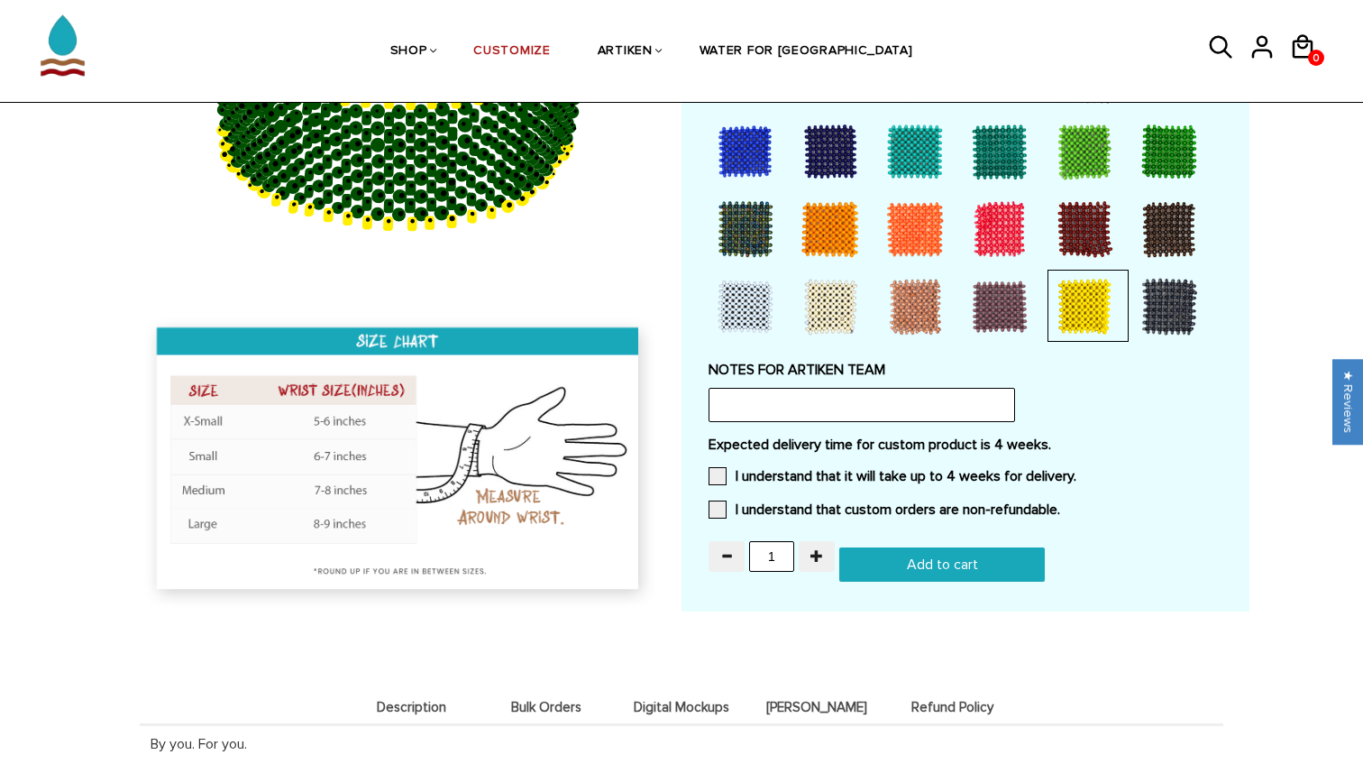
scroll to position [1146, 0]
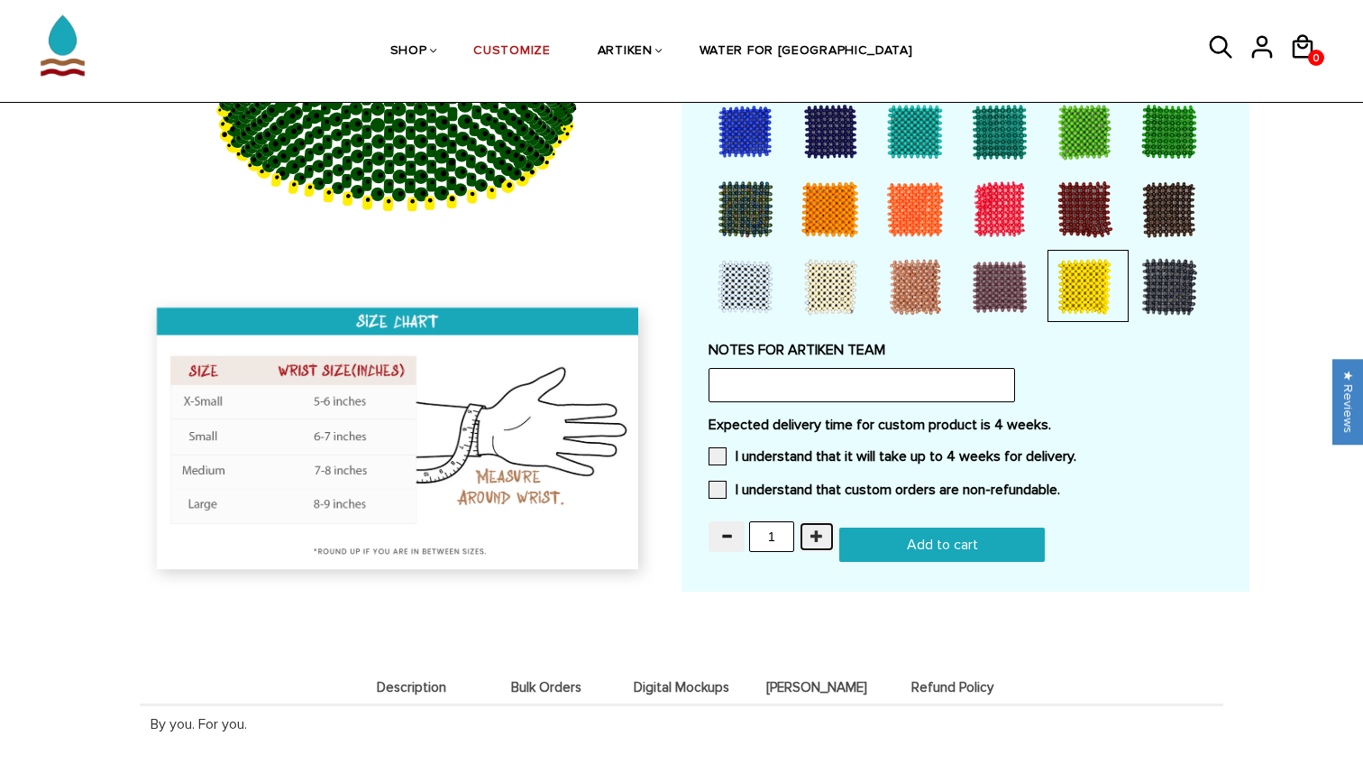
click at [804, 524] on button "button" at bounding box center [817, 536] width 36 height 31
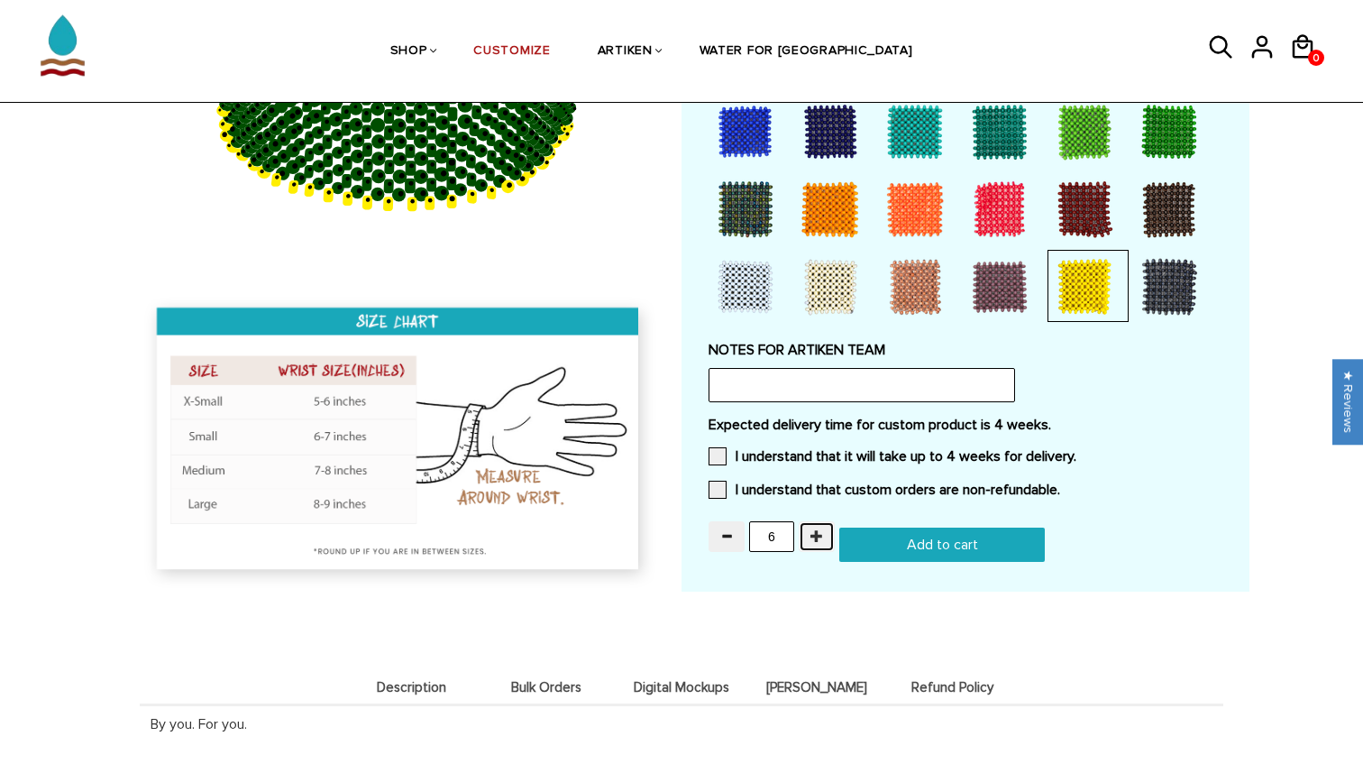
click at [804, 524] on button "button" at bounding box center [817, 536] width 36 height 31
type input "10"
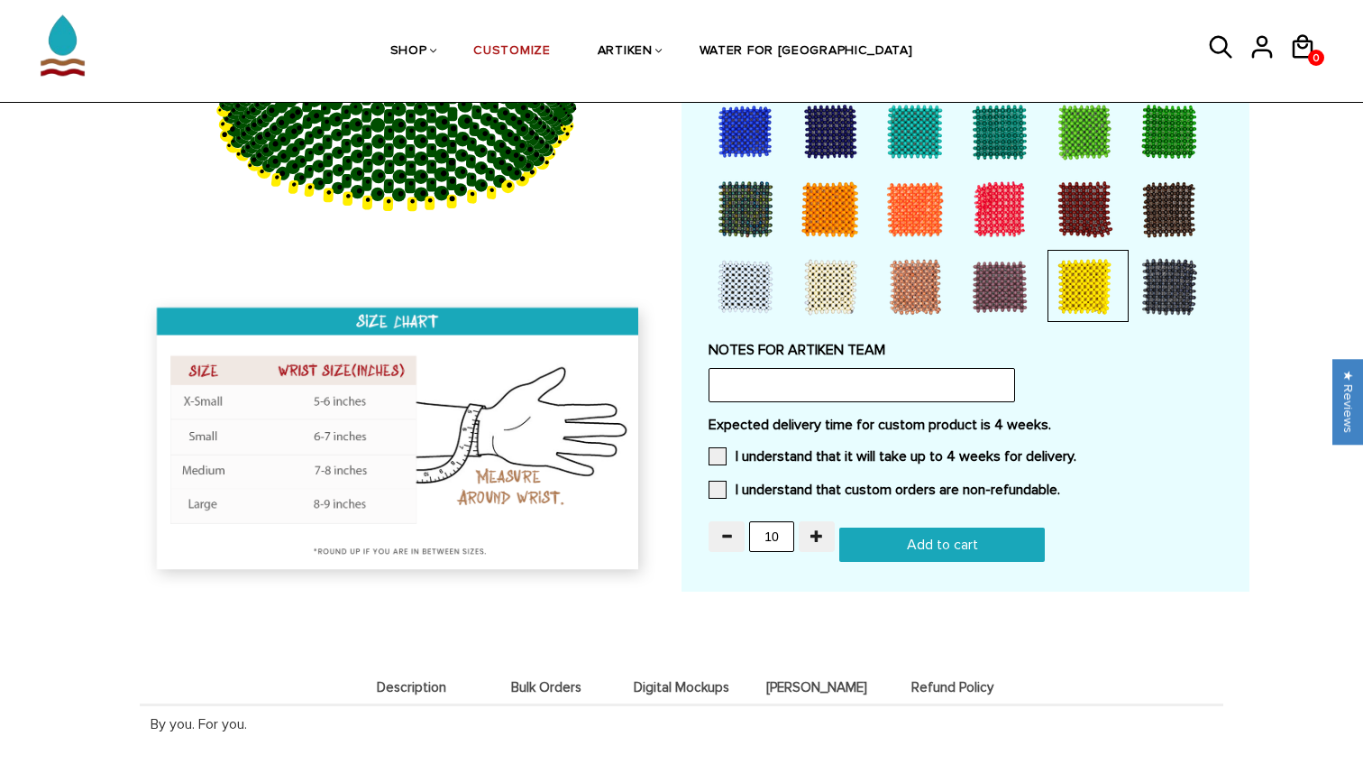
click at [882, 538] on input "Add to cart" at bounding box center [943, 545] width 206 height 34
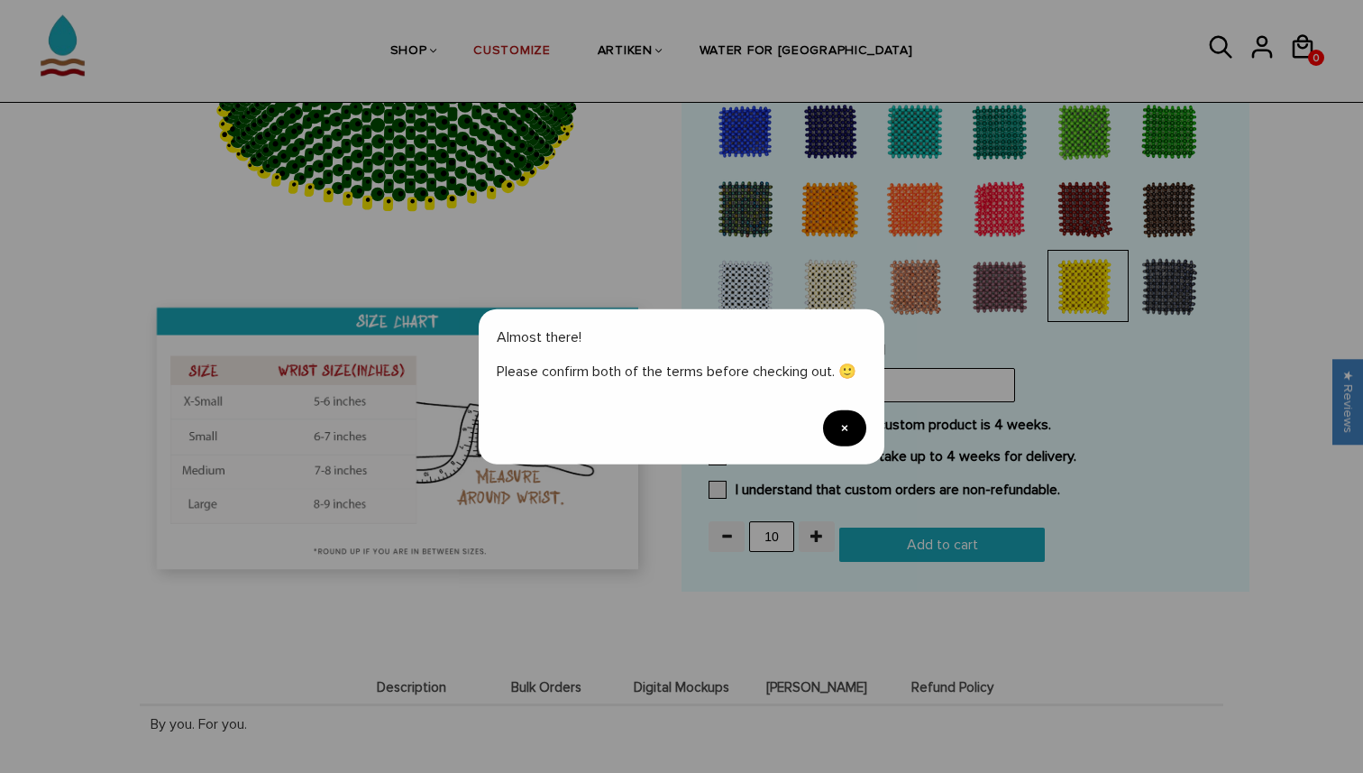
click at [858, 427] on span "×" at bounding box center [844, 428] width 43 height 36
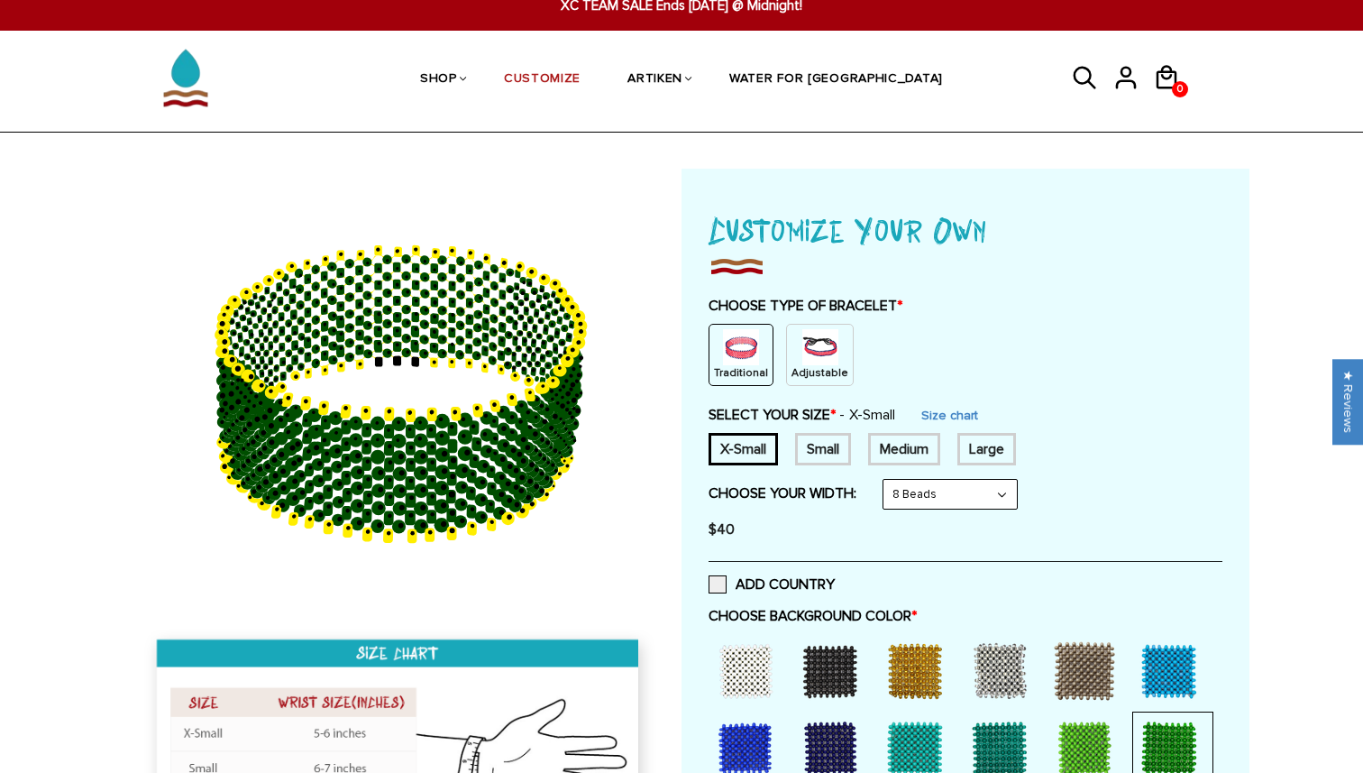
scroll to position [45, 0]
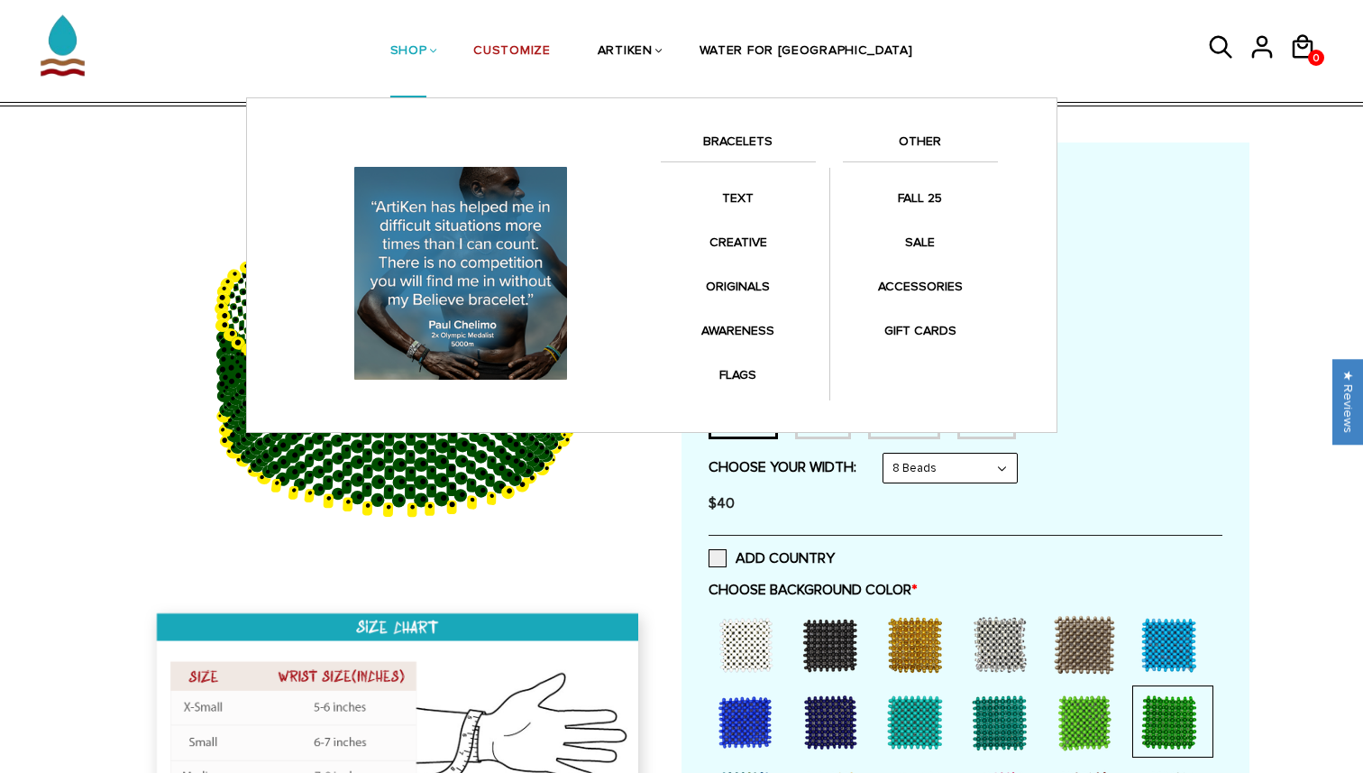
click at [451, 44] on li "SHOP BRACELETS TEXT Inspirational fuel for maximum growth." at bounding box center [409, 51] width 84 height 93
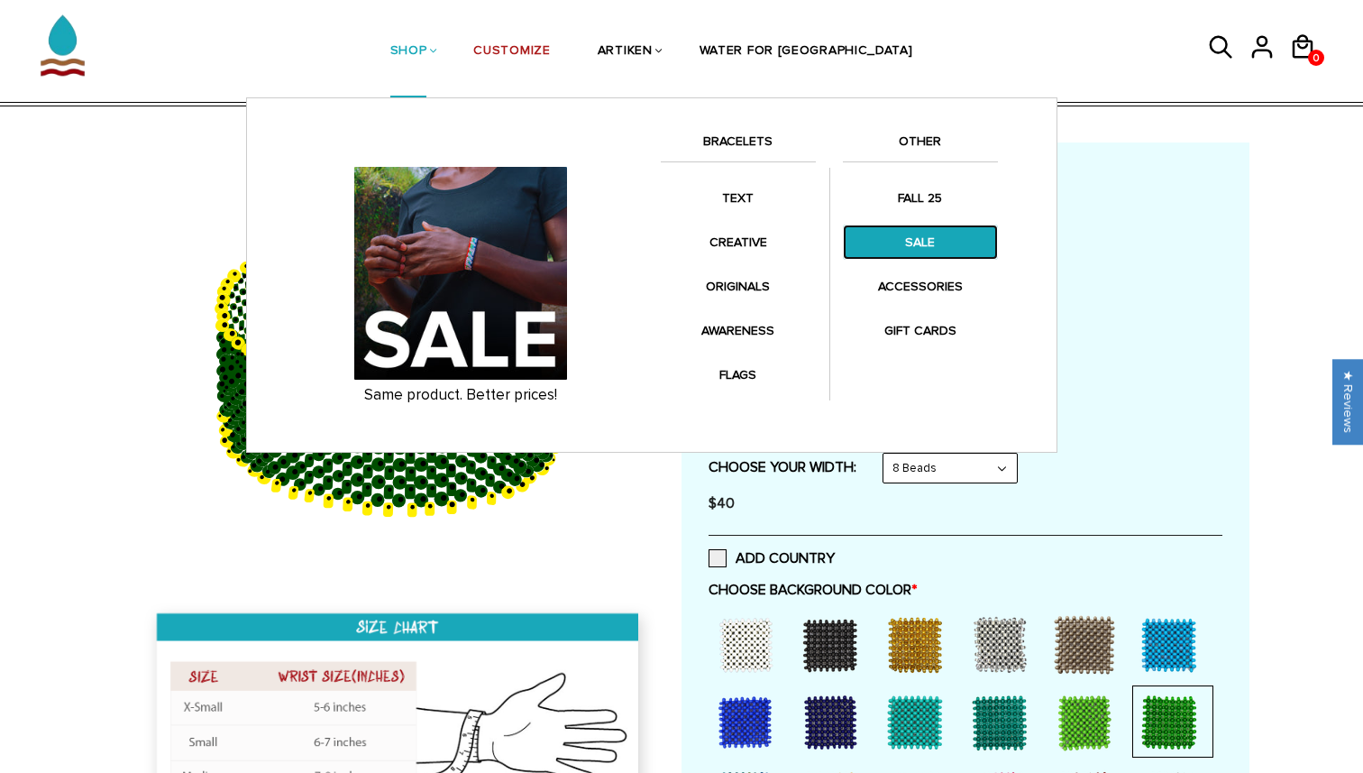
click at [878, 239] on link "SALE" at bounding box center [920, 242] width 155 height 35
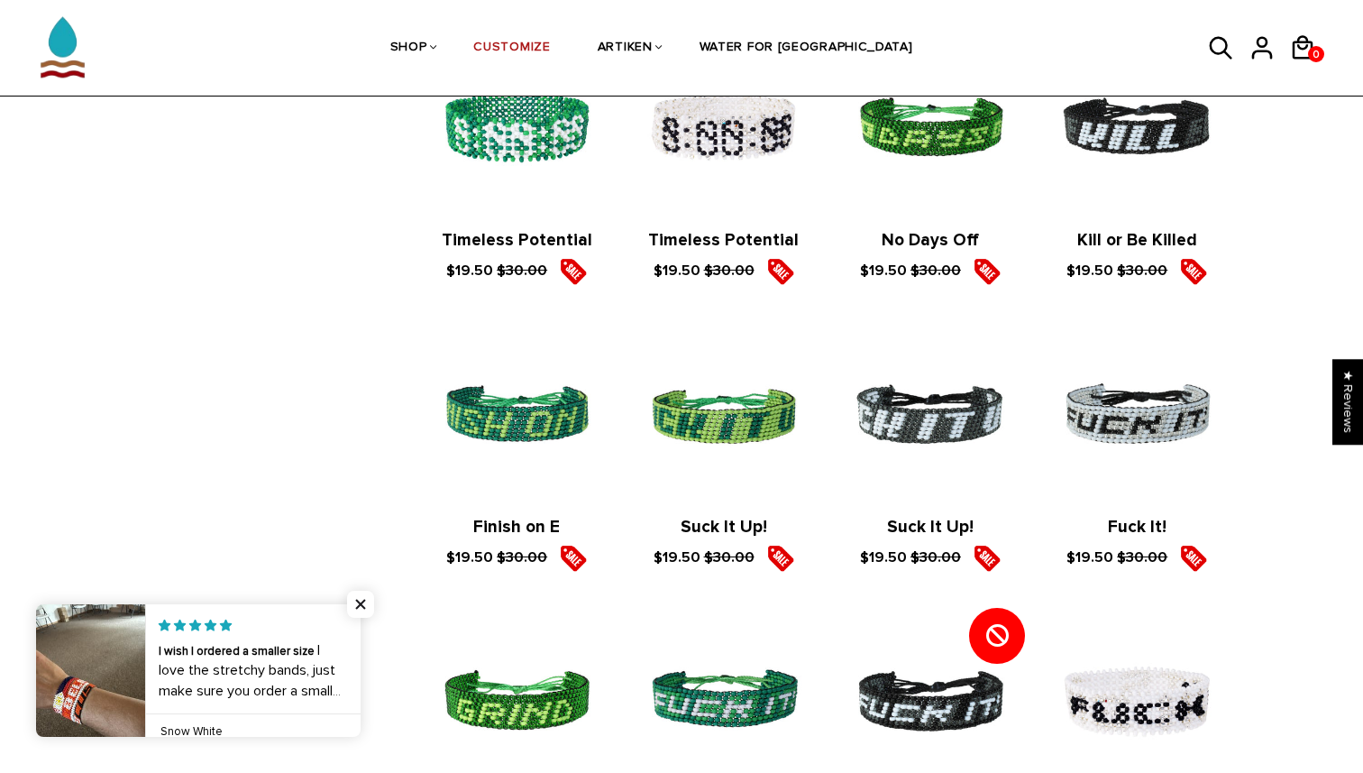
scroll to position [274, 0]
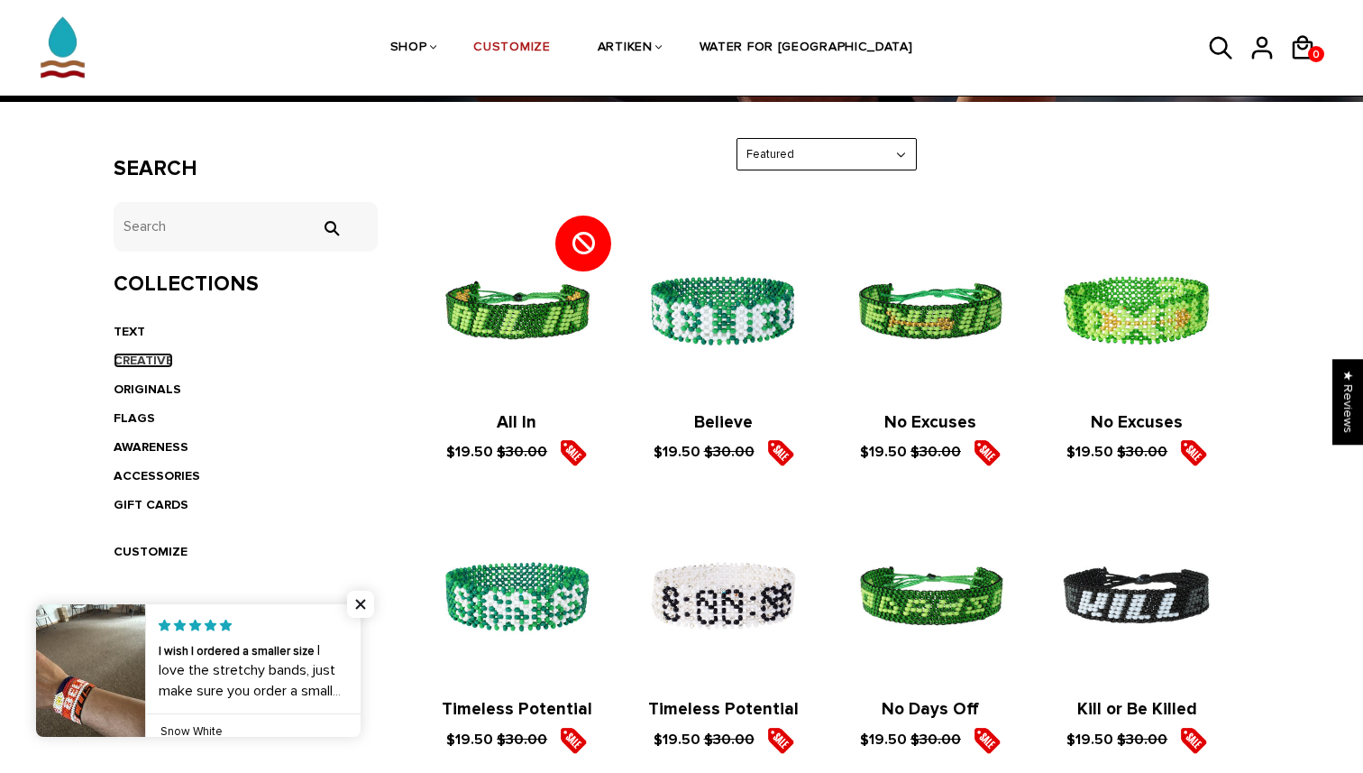
click at [149, 364] on link "CREATIVE" at bounding box center [144, 360] width 60 height 15
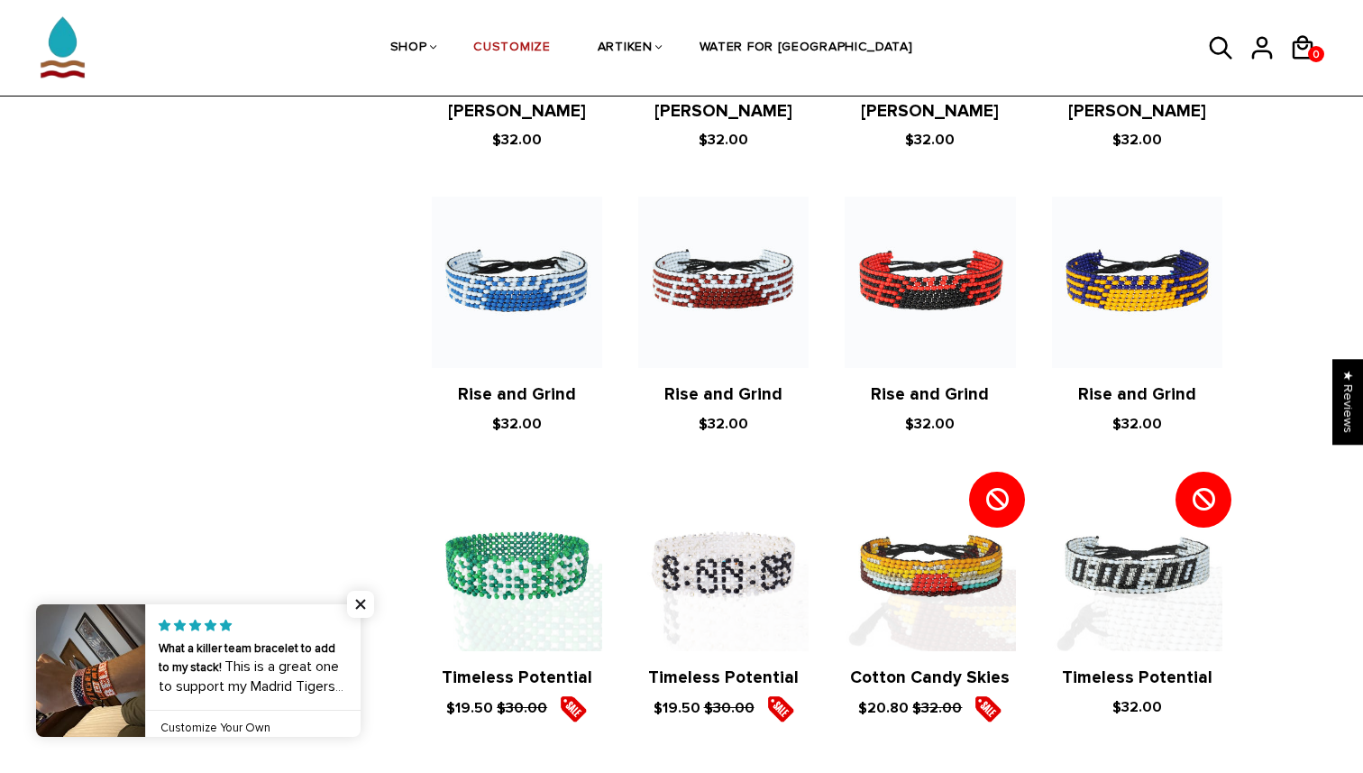
scroll to position [1781, 0]
